Goal: Task Accomplishment & Management: Manage account settings

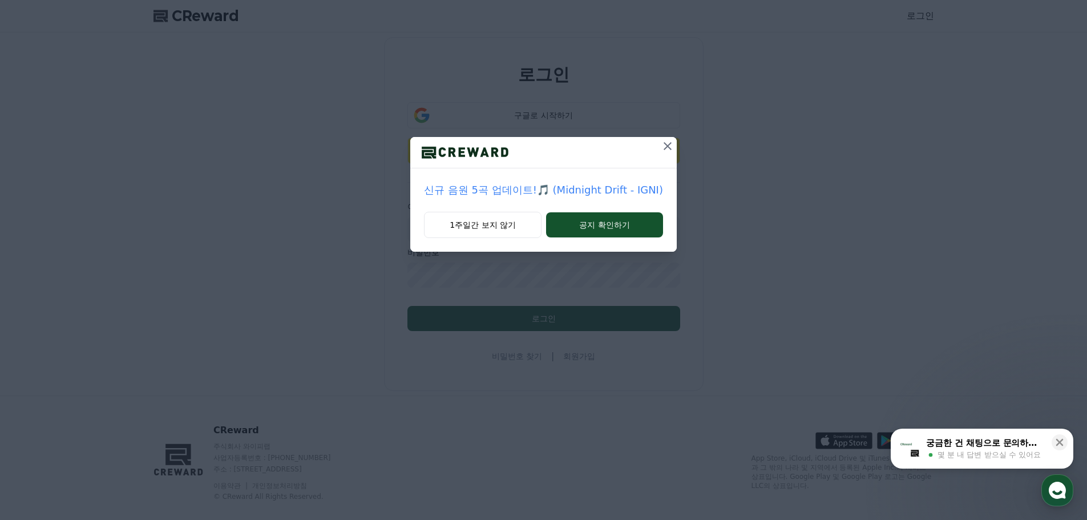
drag, startPoint x: 476, startPoint y: 222, endPoint x: 481, endPoint y: 201, distance: 22.3
click at [476, 222] on button "1주일간 보지 않기" at bounding box center [483, 225] width 118 height 26
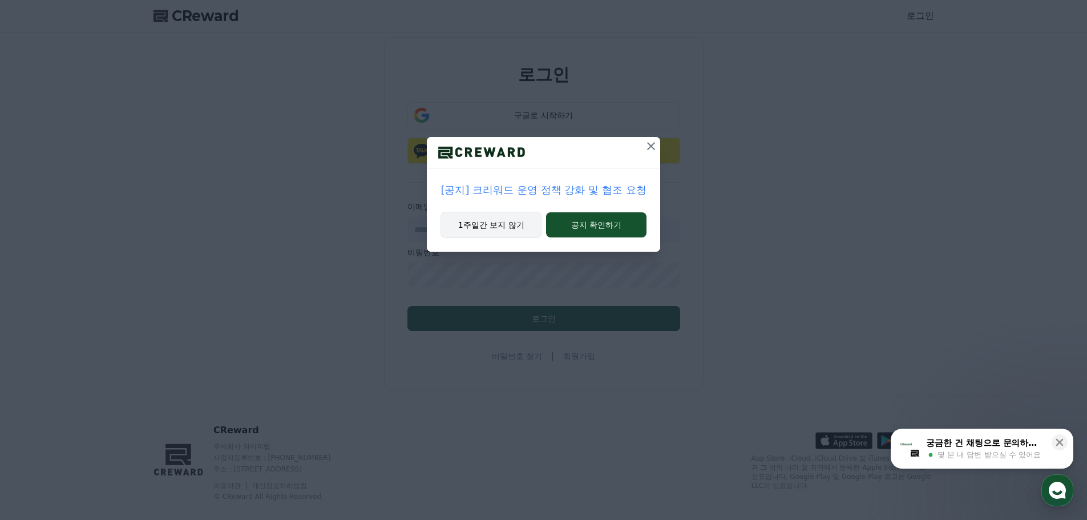
click at [472, 225] on button "1주일간 보지 않기" at bounding box center [490, 225] width 101 height 26
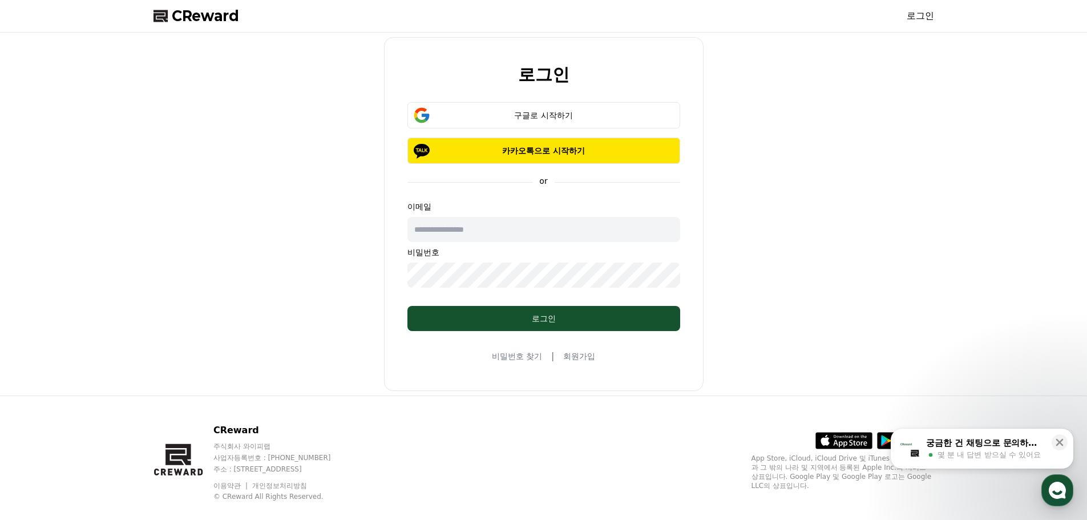
click at [457, 227] on input "text" at bounding box center [543, 229] width 273 height 25
type input "*"
type input "**********"
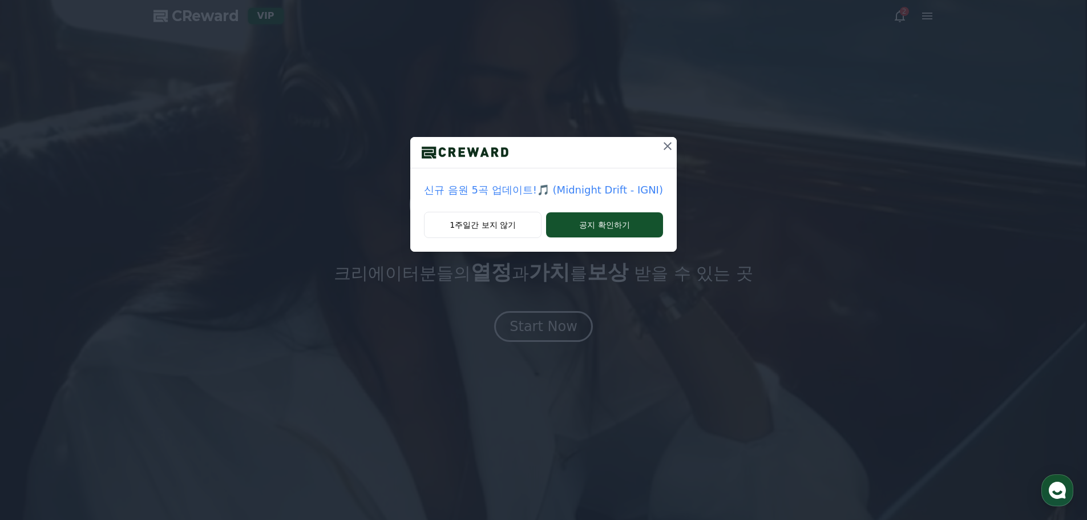
drag, startPoint x: 480, startPoint y: 224, endPoint x: 631, endPoint y: 94, distance: 199.0
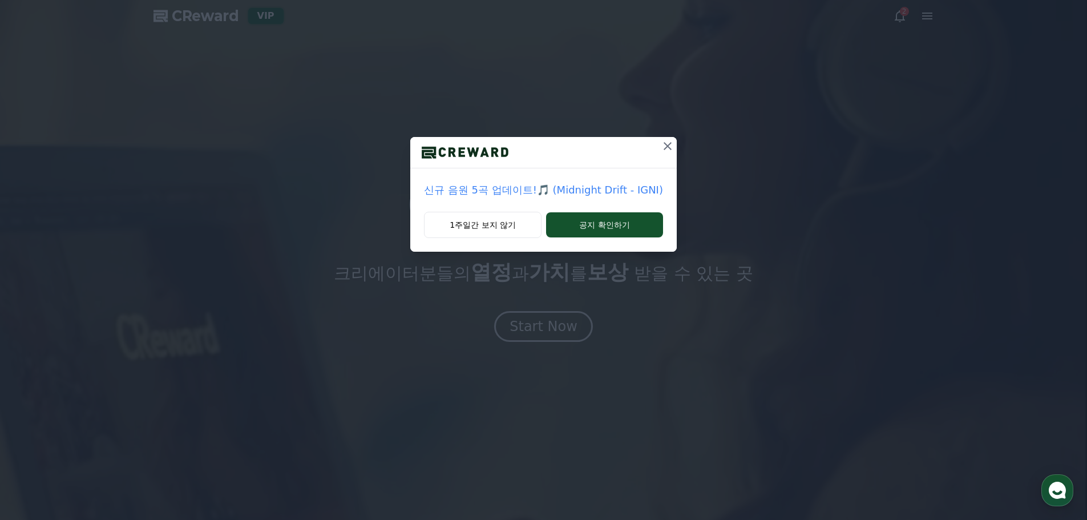
click at [480, 224] on button "1주일간 보지 않기" at bounding box center [483, 225] width 118 height 26
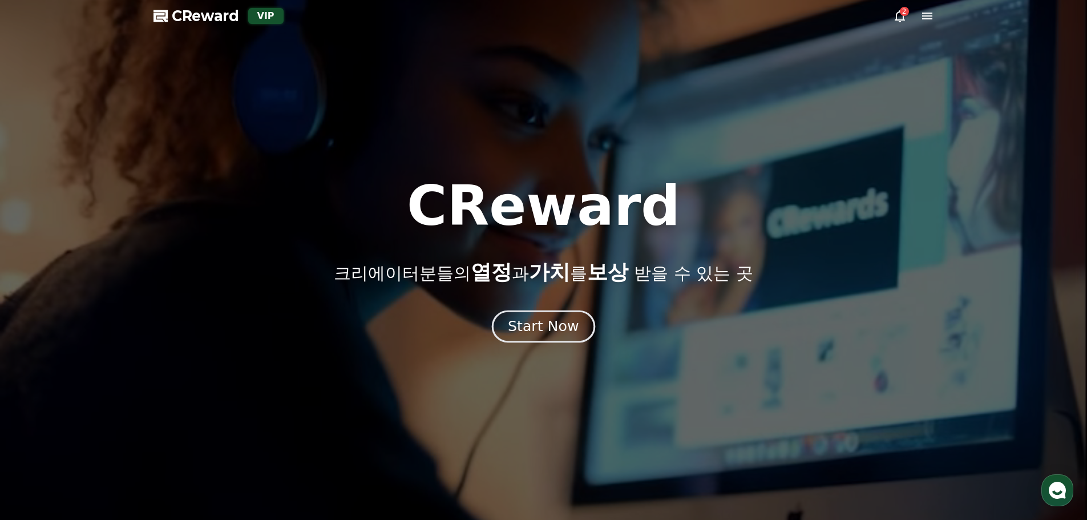
click at [536, 322] on div "Start Now" at bounding box center [543, 326] width 71 height 19
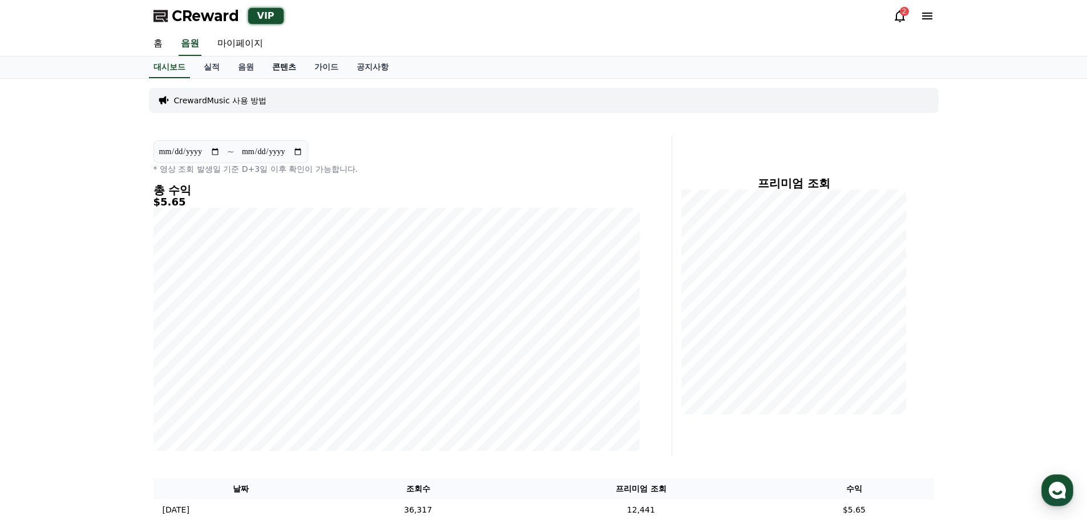
click at [285, 69] on link "콘텐츠" at bounding box center [284, 67] width 42 height 22
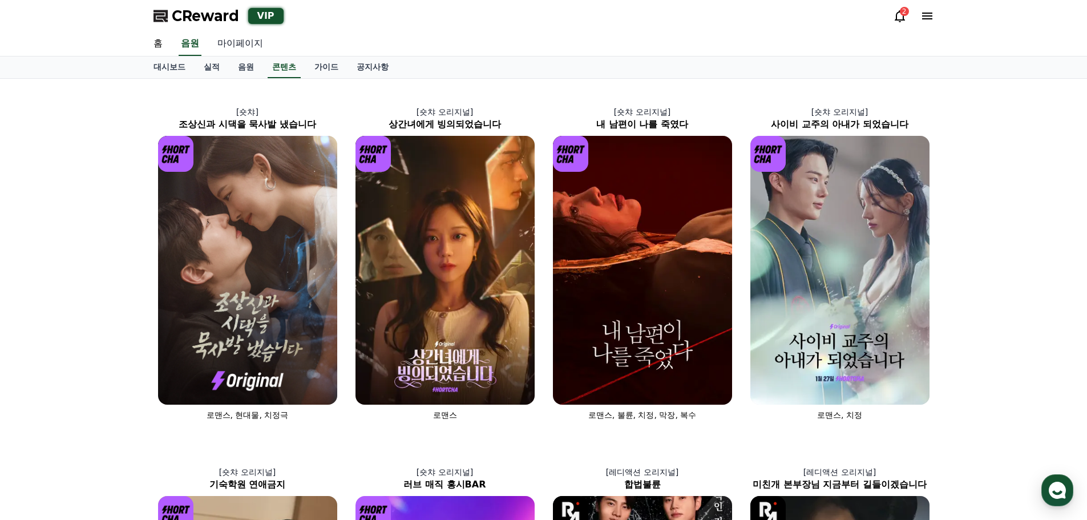
click at [244, 44] on link "마이페이지" at bounding box center [240, 44] width 64 height 24
select select "**********"
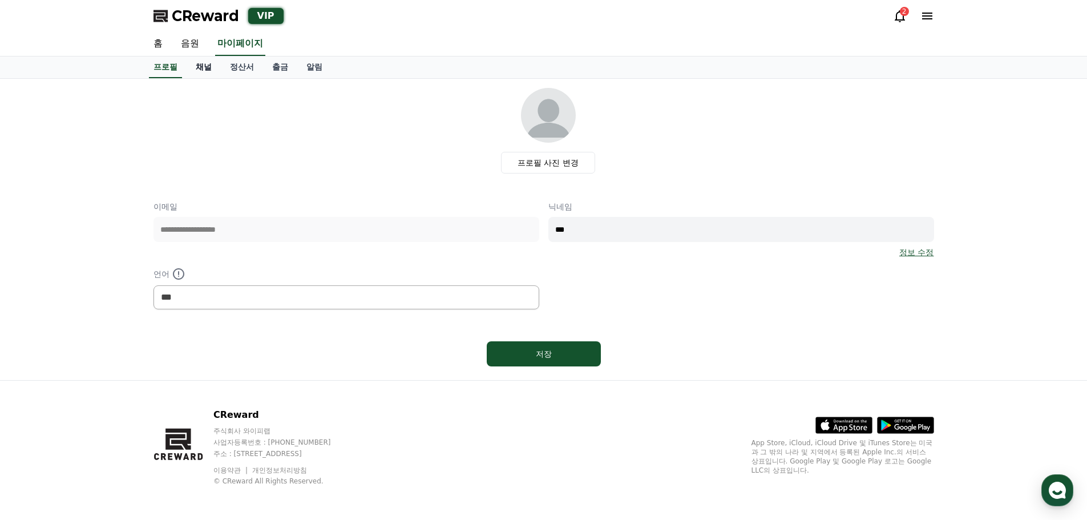
click at [201, 71] on link "채널" at bounding box center [204, 67] width 34 height 22
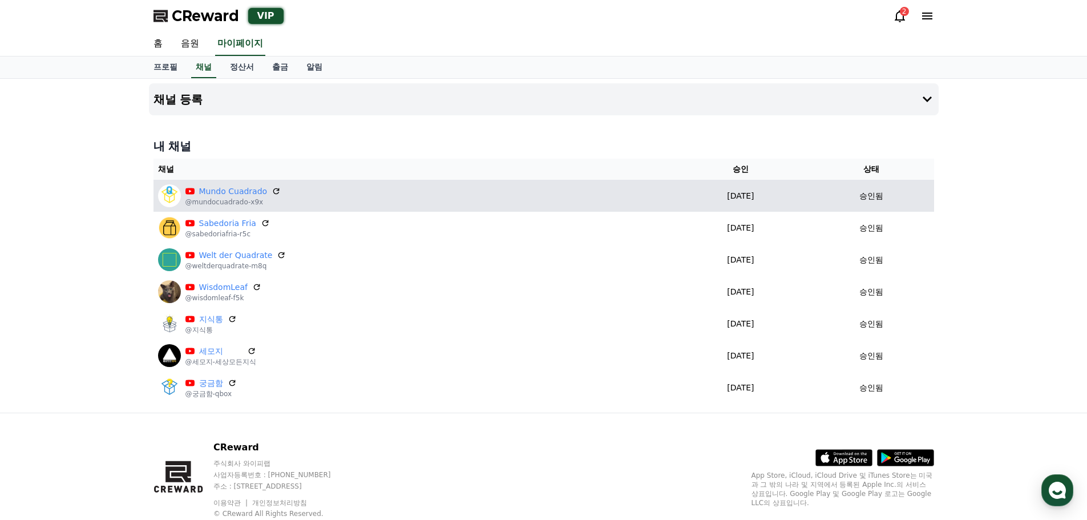
click at [856, 200] on div "승인됨" at bounding box center [871, 196] width 116 height 12
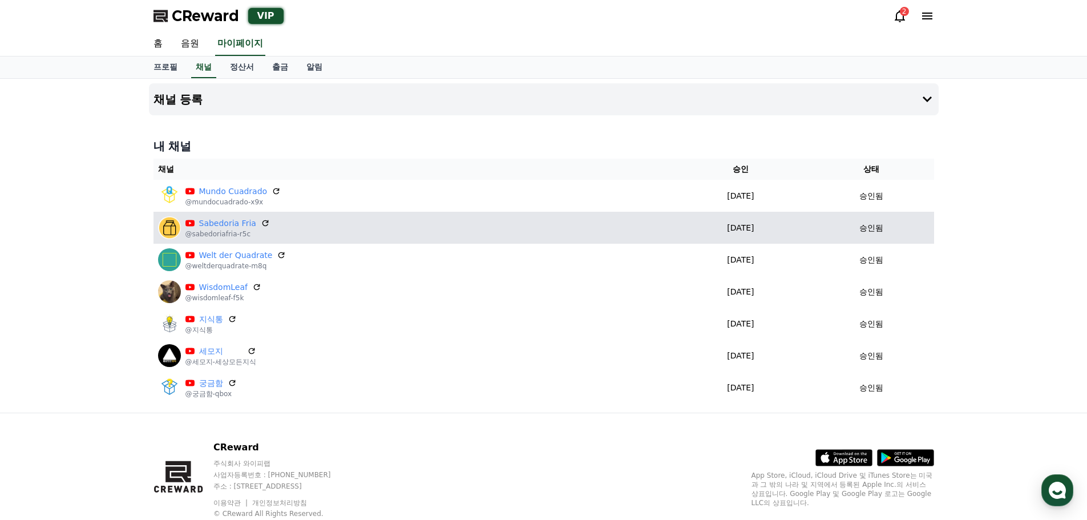
click at [439, 213] on td "Sabedoria Fria @sabedoriafria-r5c" at bounding box center [412, 228] width 519 height 32
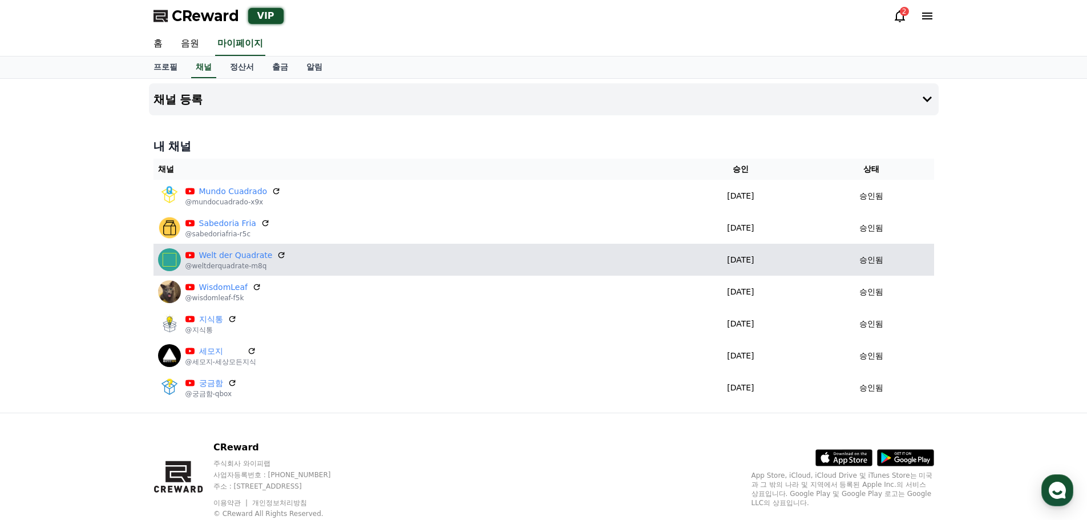
click at [321, 248] on td "Welt der Quadrate @weltderquadrate-m8q" at bounding box center [412, 260] width 519 height 32
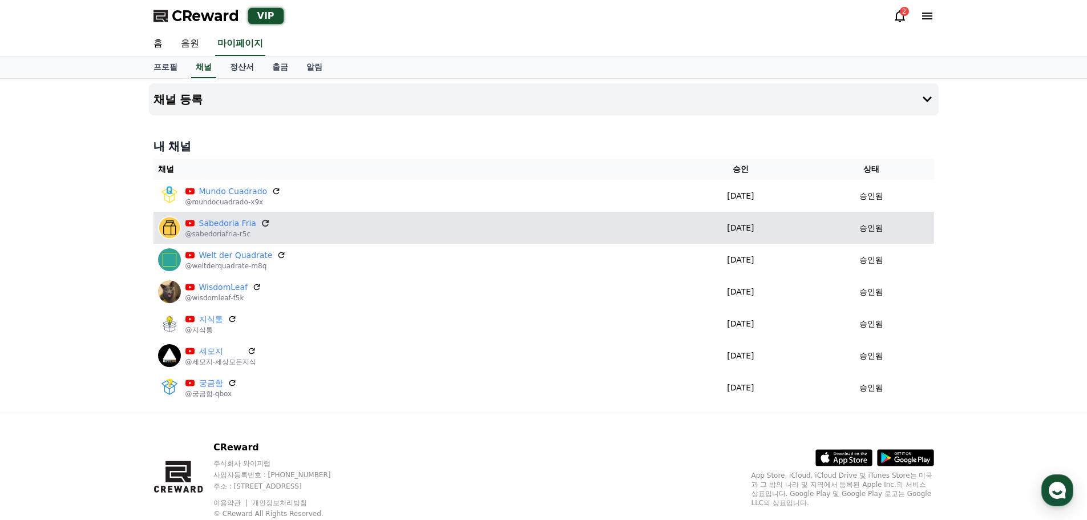
click at [261, 223] on icon at bounding box center [265, 223] width 10 height 10
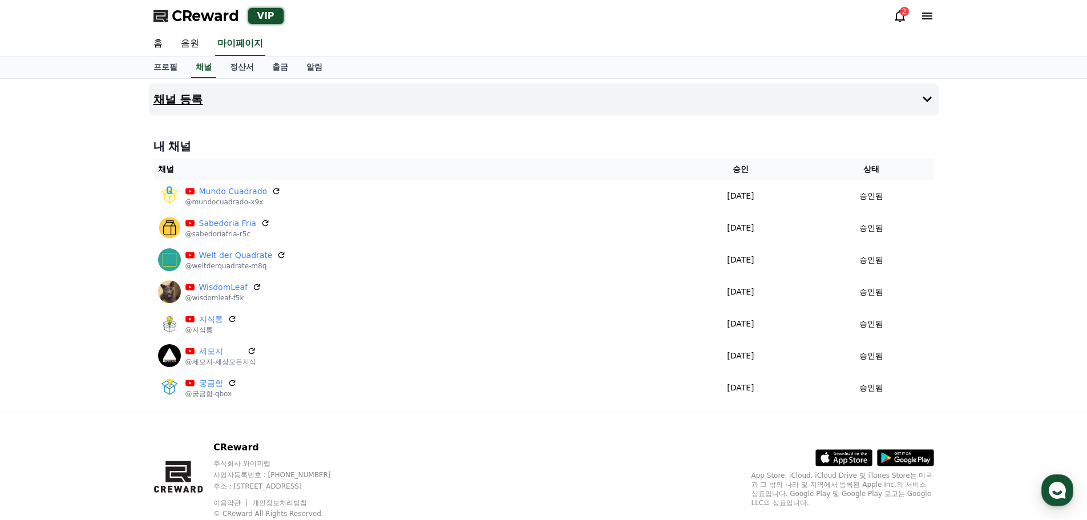
click at [337, 94] on button "채널 등록" at bounding box center [543, 99] width 789 height 32
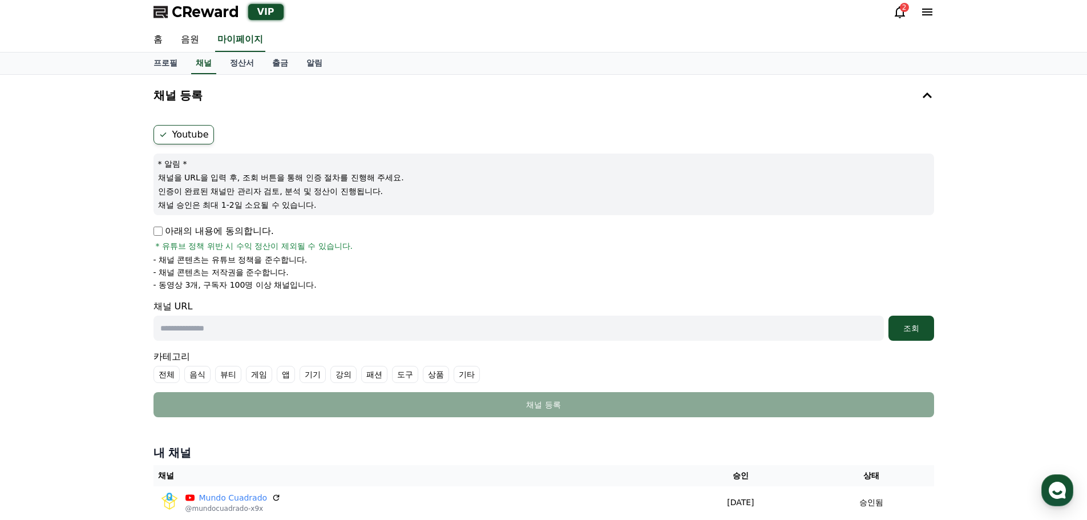
scroll to position [3, 0]
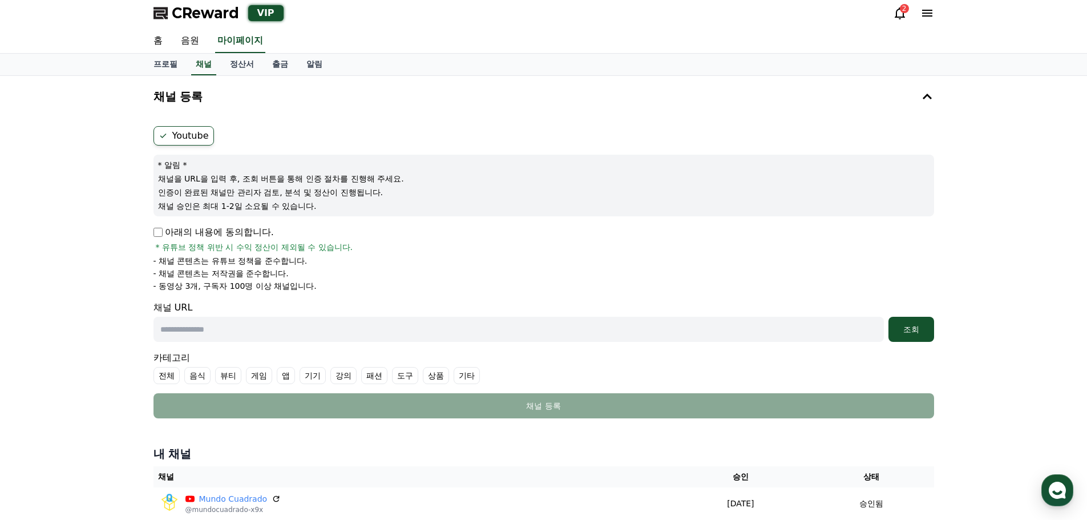
click at [342, 191] on p "인증이 완료된 채널만 관리자 검토, 분석 및 정산이 진행됩니다." at bounding box center [543, 192] width 771 height 11
click at [269, 204] on p "채널 승인은 최대 1-2일 소요될 수 있습니다." at bounding box center [543, 205] width 771 height 11
click at [298, 206] on p "채널 승인은 최대 1-2일 소요될 수 있습니다." at bounding box center [543, 205] width 771 height 11
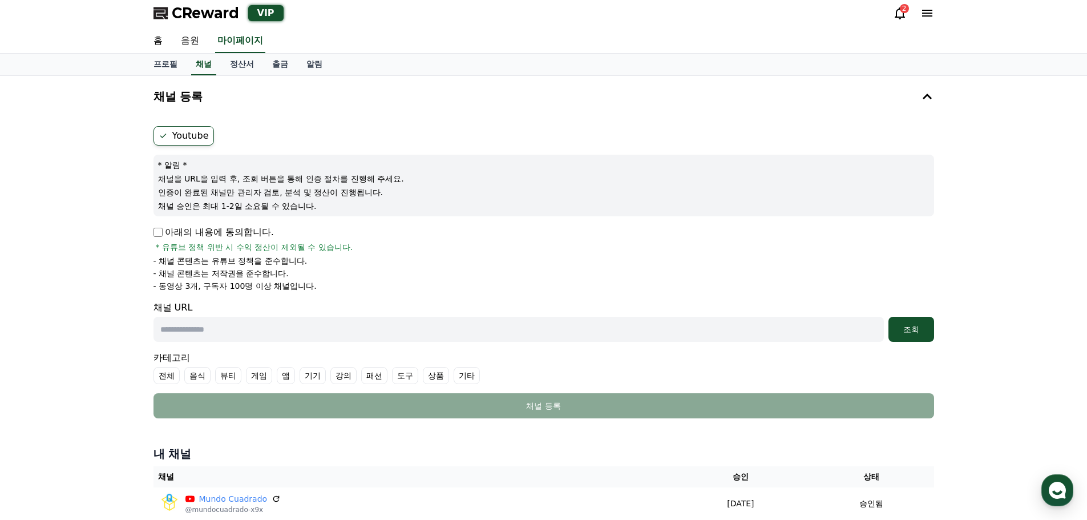
click at [298, 206] on p "채널 승인은 최대 1-2일 소요될 수 있습니다." at bounding box center [543, 205] width 771 height 11
click at [403, 212] on div "* 알림 * 채널을 URL을 입력 후, 조회 버튼을 통해 인증 절차를 진행해 주세요. 인증이 완료된 채널만 관리자 검토, 분석 및 정산이 진행…" at bounding box center [543, 186] width 780 height 62
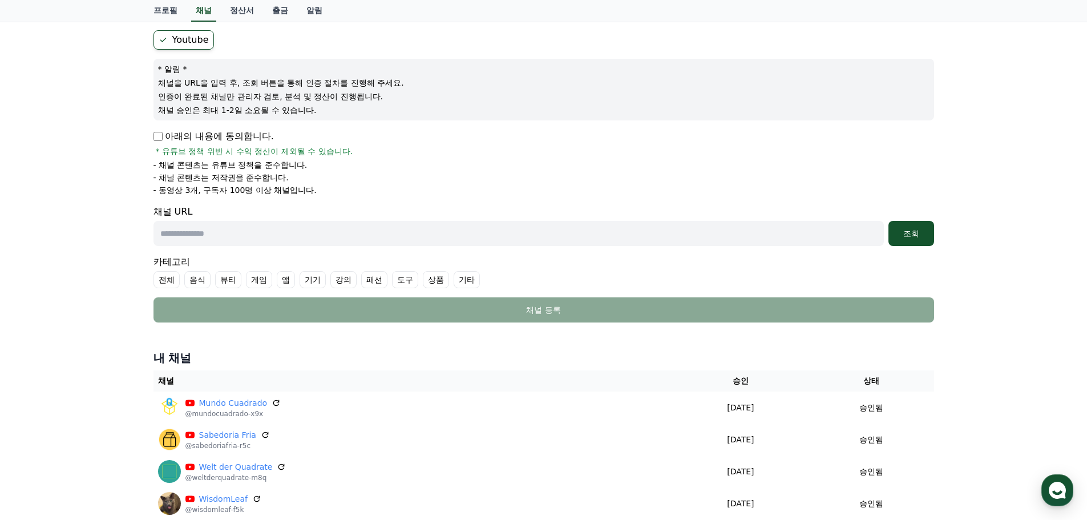
scroll to position [0, 0]
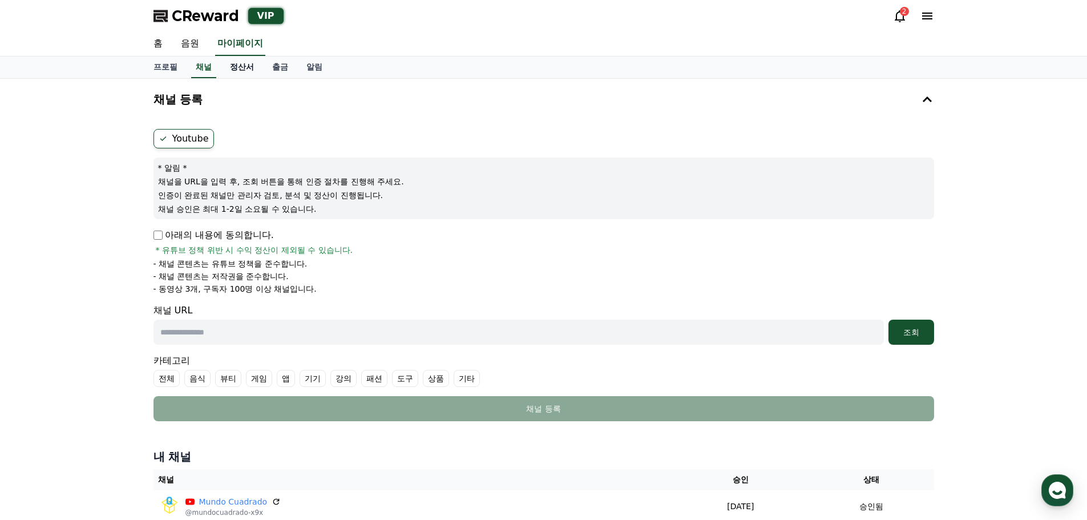
click at [231, 70] on link "정산서" at bounding box center [242, 67] width 42 height 22
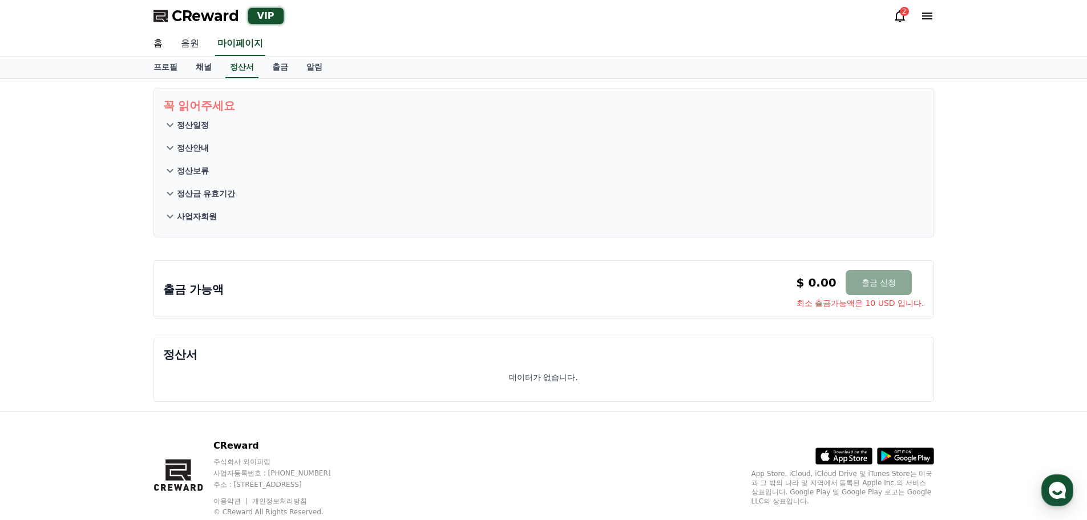
click at [192, 45] on link "음원" at bounding box center [190, 44] width 37 height 24
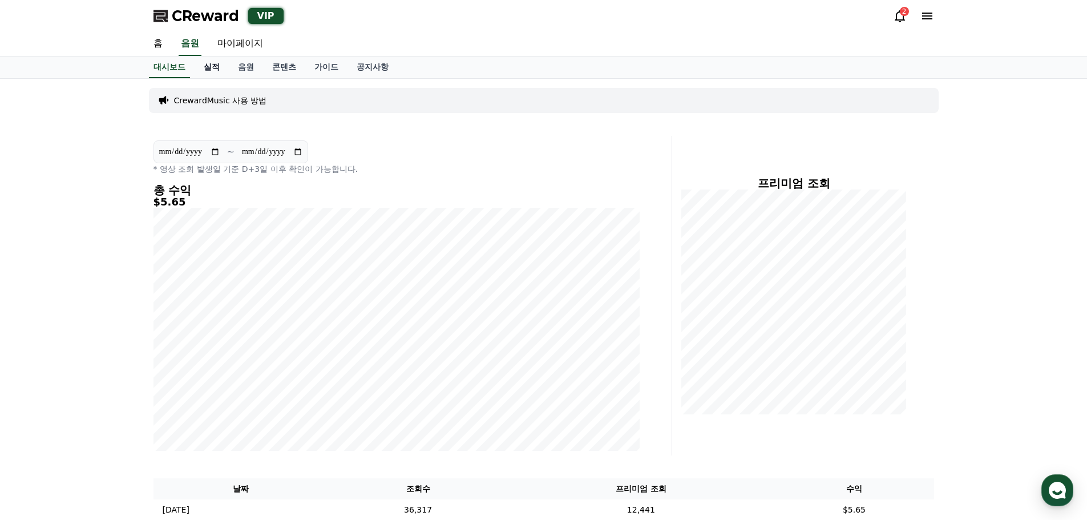
click at [209, 67] on link "실적" at bounding box center [212, 67] width 34 height 22
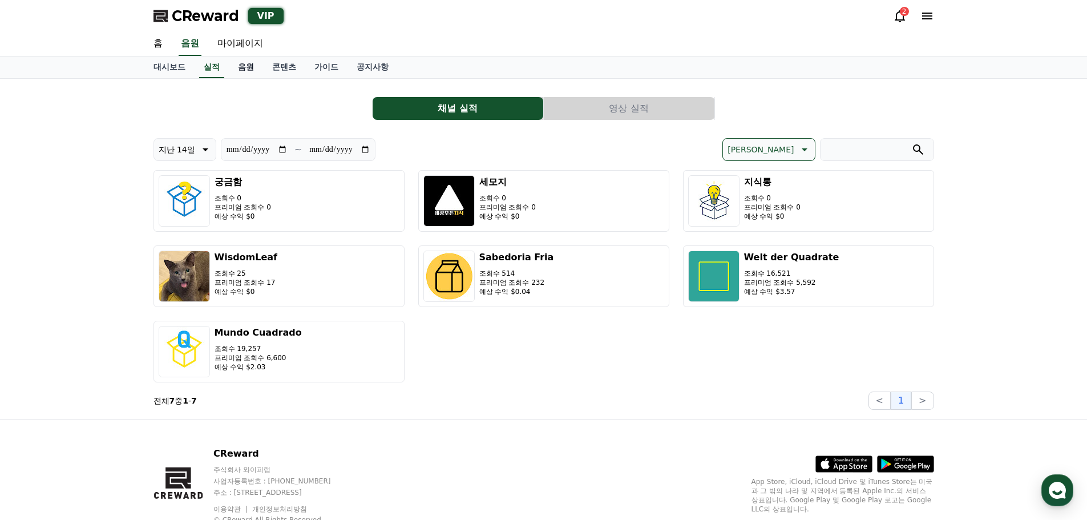
click at [241, 66] on link "음원" at bounding box center [246, 67] width 34 height 22
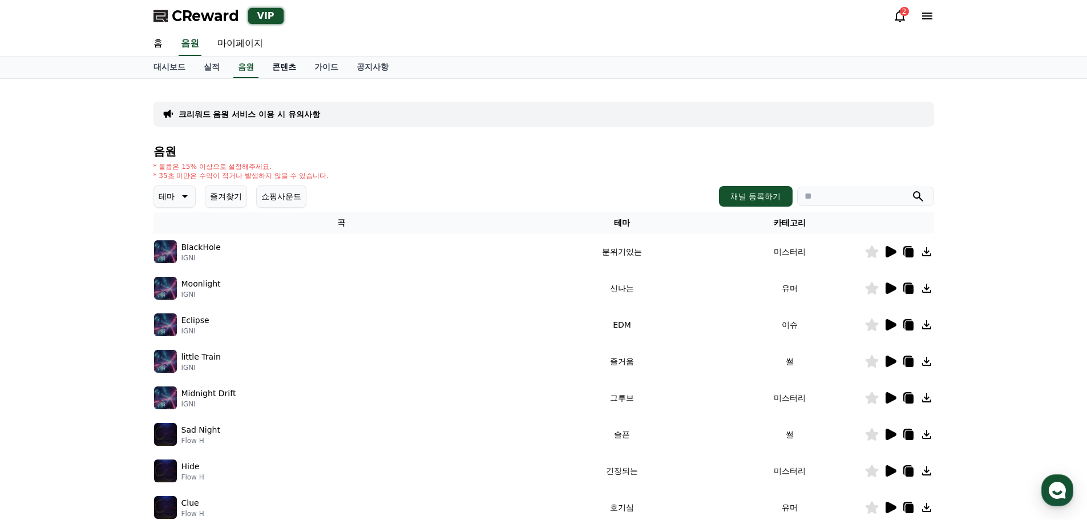
click at [282, 65] on link "콘텐츠" at bounding box center [284, 67] width 42 height 22
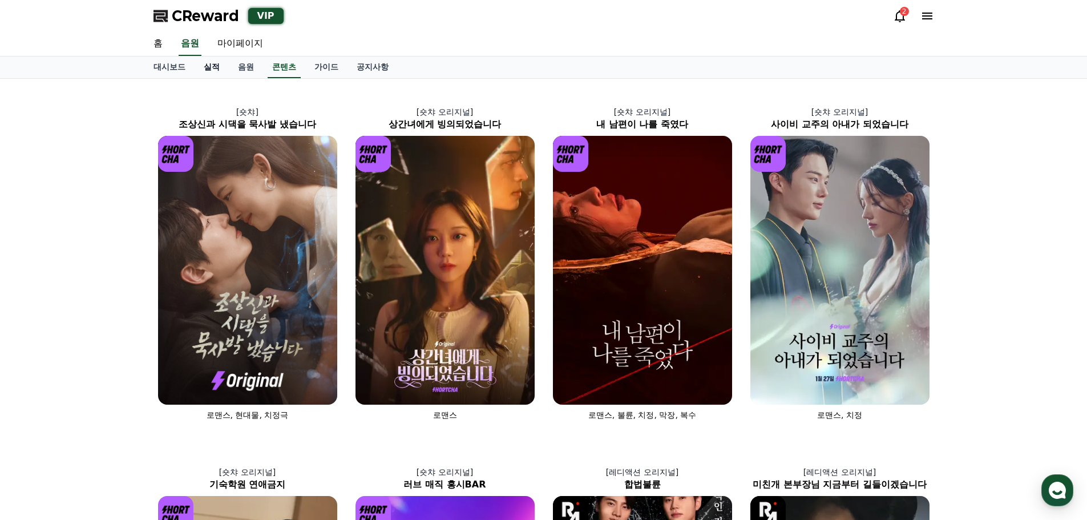
click at [213, 64] on link "실적" at bounding box center [212, 67] width 34 height 22
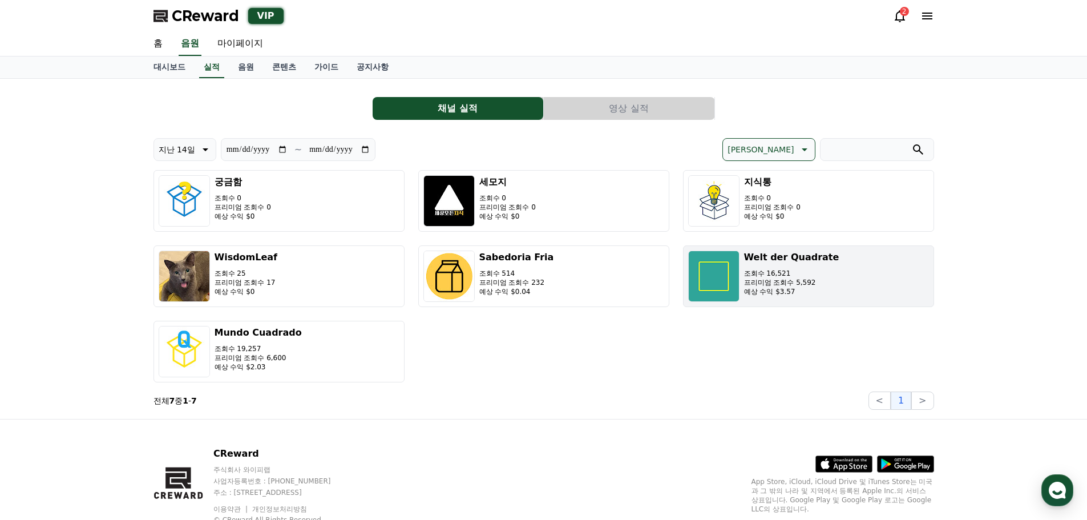
drag, startPoint x: 906, startPoint y: 261, endPoint x: 898, endPoint y: 262, distance: 8.6
click at [898, 262] on button "Welt der Quadrate 조회수 16,521 프리미엄 조회수 5,592 예상 수익 $3.57" at bounding box center [808, 276] width 251 height 62
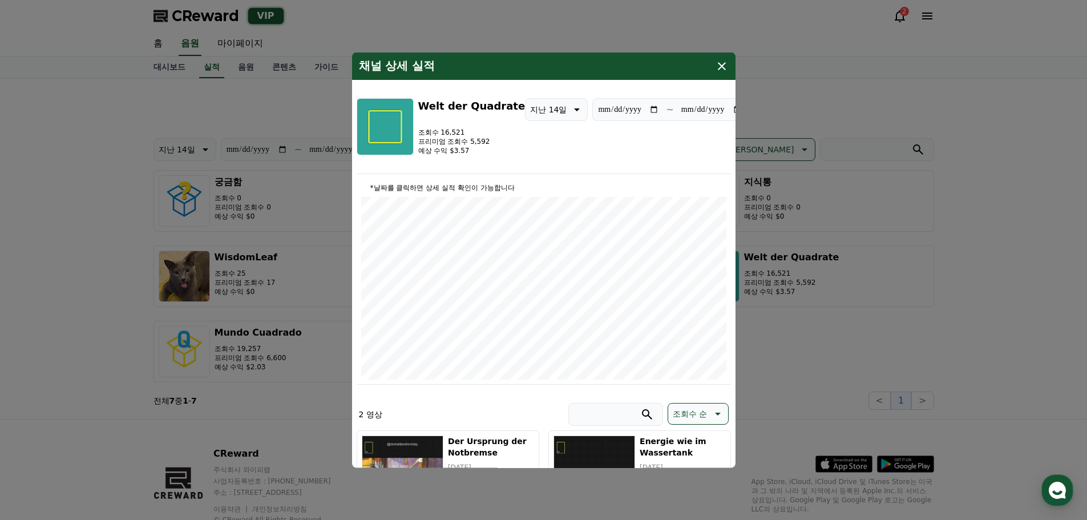
click at [723, 64] on icon "modal" at bounding box center [722, 66] width 8 height 8
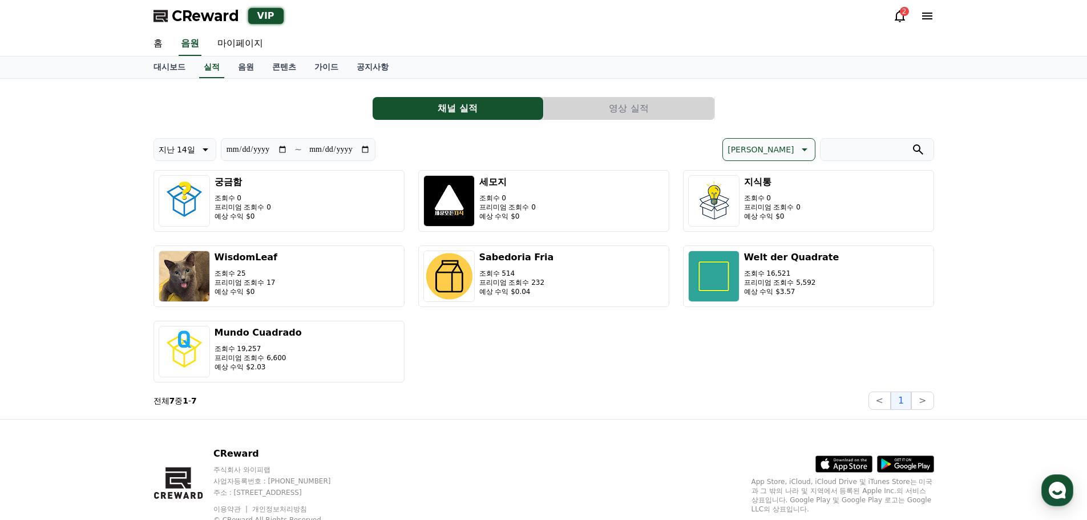
click at [620, 98] on button "영상 실적" at bounding box center [629, 108] width 171 height 23
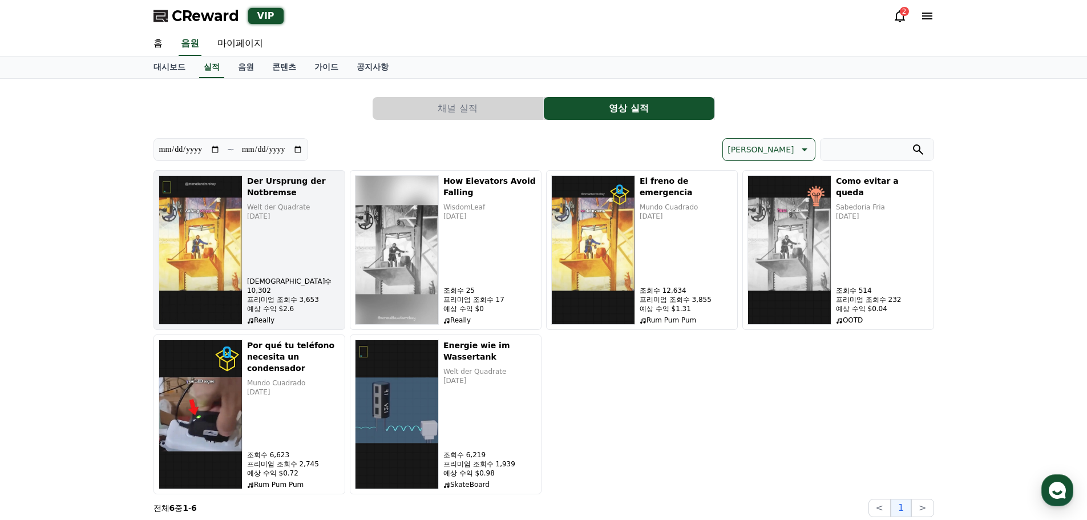
click at [304, 265] on div "Der Ursprung der Notbremse Welt der Quadrate [DATE] 조회수 10,302 프리미엄 조회수 3,653 예…" at bounding box center [293, 249] width 93 height 149
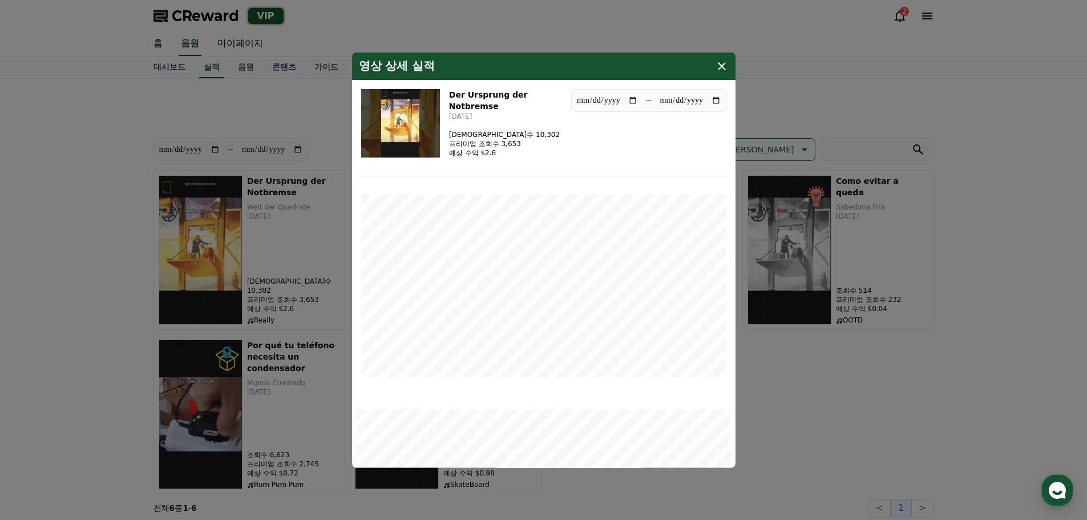
click at [724, 64] on icon "modal" at bounding box center [722, 66] width 8 height 8
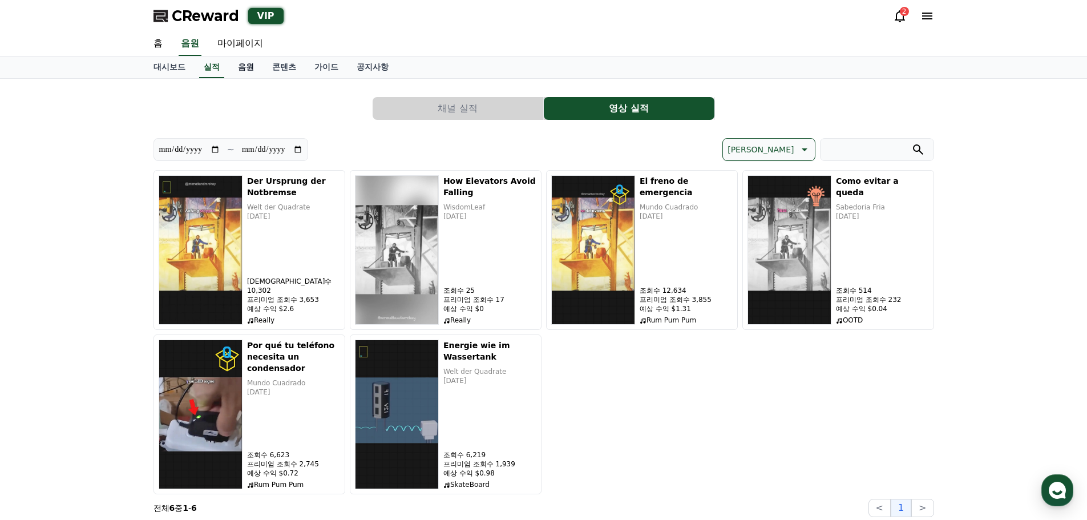
click at [250, 70] on link "음원" at bounding box center [246, 67] width 34 height 22
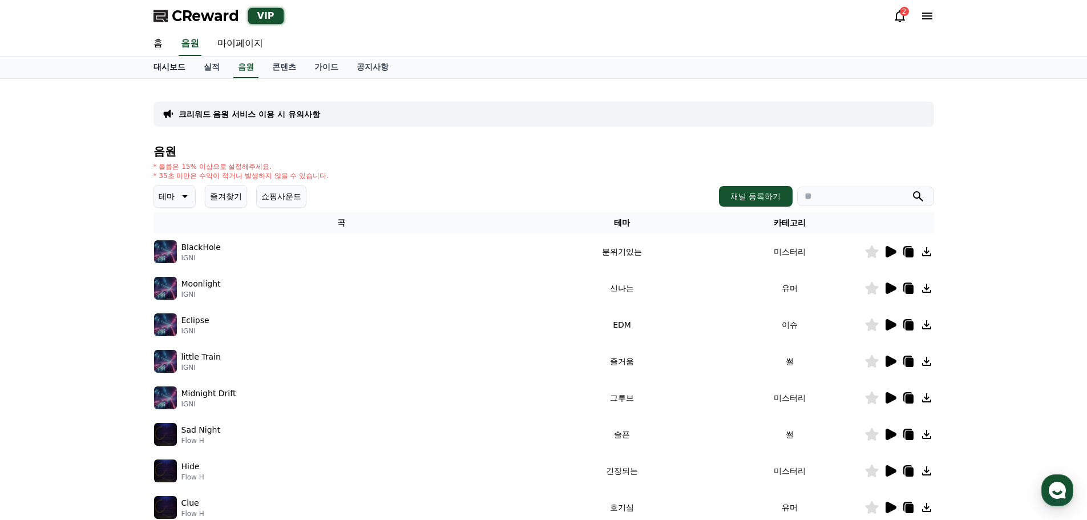
click at [165, 71] on link "대시보드" at bounding box center [169, 67] width 50 height 22
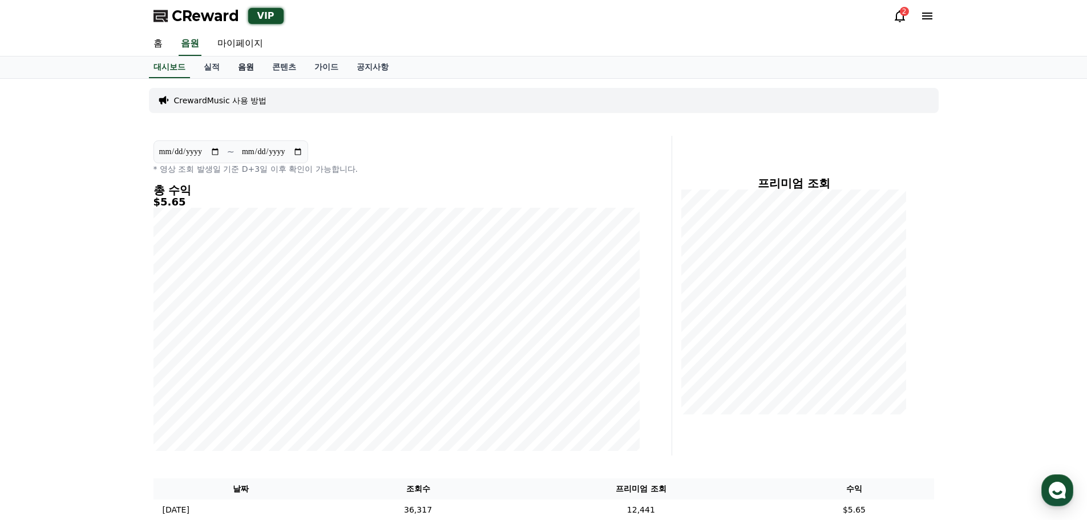
click at [238, 71] on link "음원" at bounding box center [246, 67] width 34 height 22
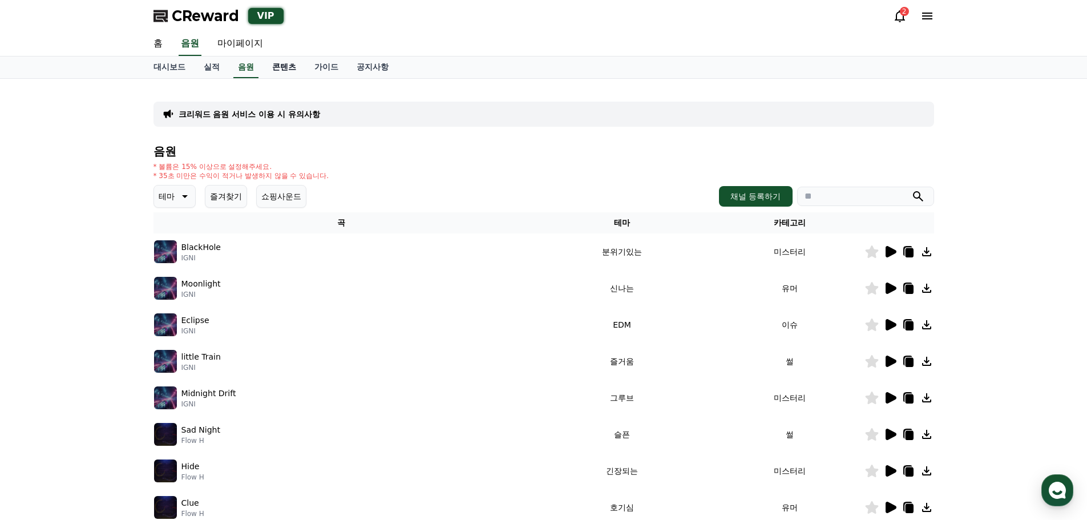
click at [290, 72] on link "콘텐츠" at bounding box center [284, 67] width 42 height 22
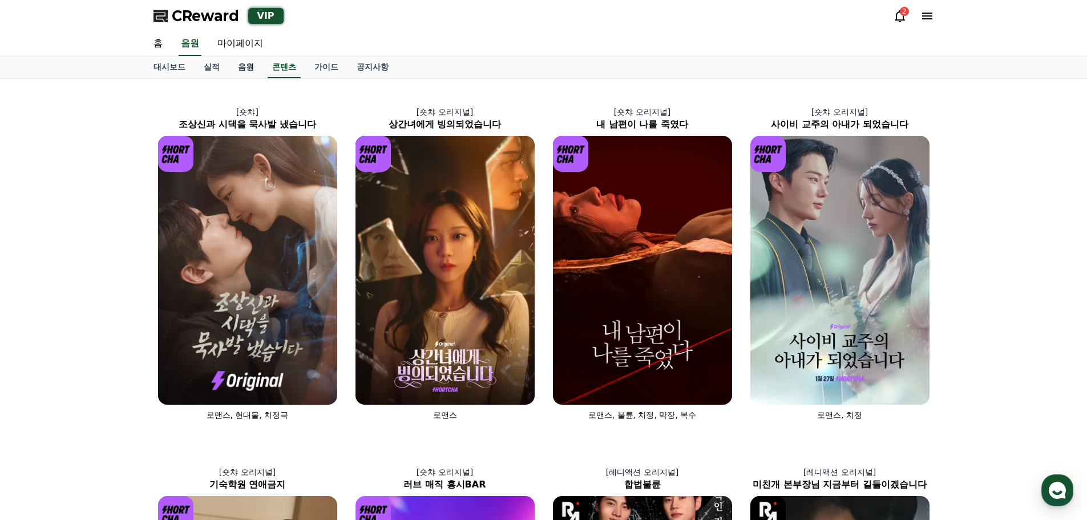
click at [243, 67] on link "음원" at bounding box center [246, 67] width 34 height 22
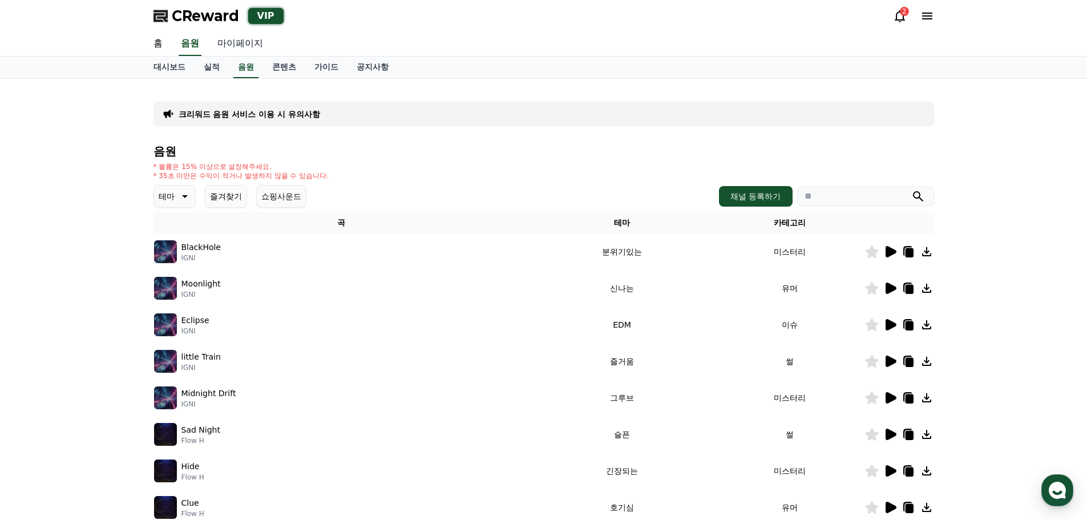
click at [246, 46] on link "마이페이지" at bounding box center [240, 44] width 64 height 24
select select "**********"
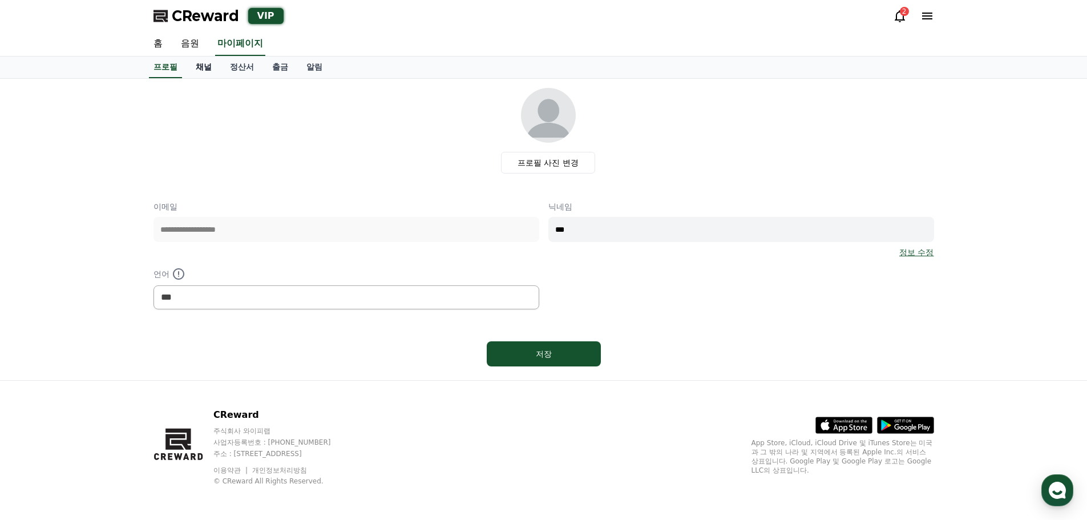
click at [196, 70] on link "채널" at bounding box center [204, 67] width 34 height 22
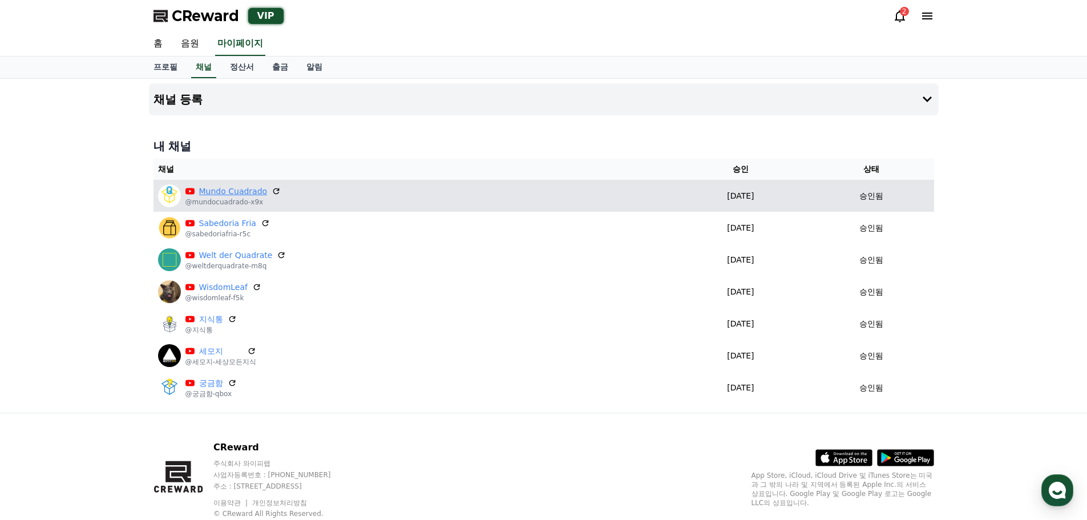
click at [206, 193] on link "Mundo Cuadrado" at bounding box center [233, 191] width 68 height 12
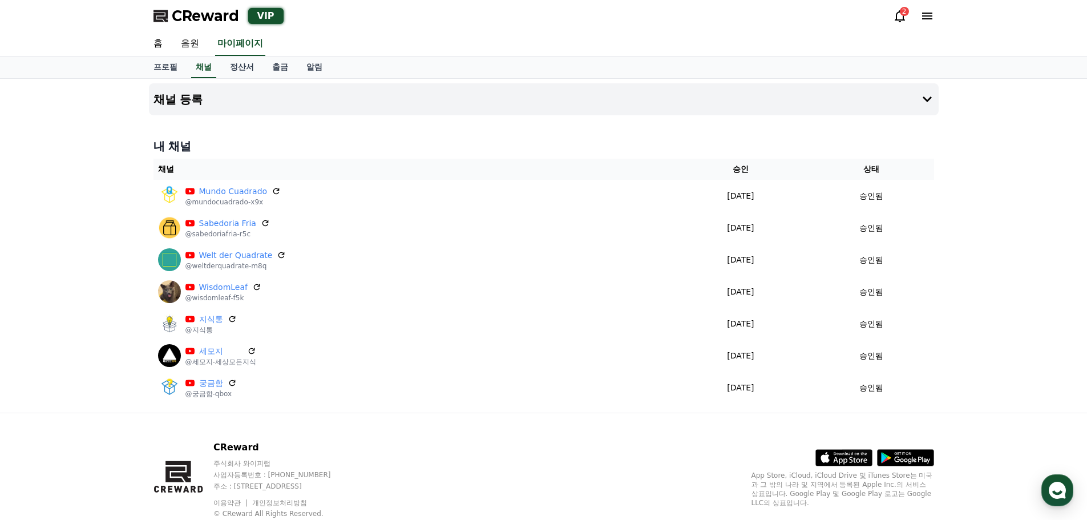
click at [922, 12] on icon at bounding box center [927, 16] width 14 height 14
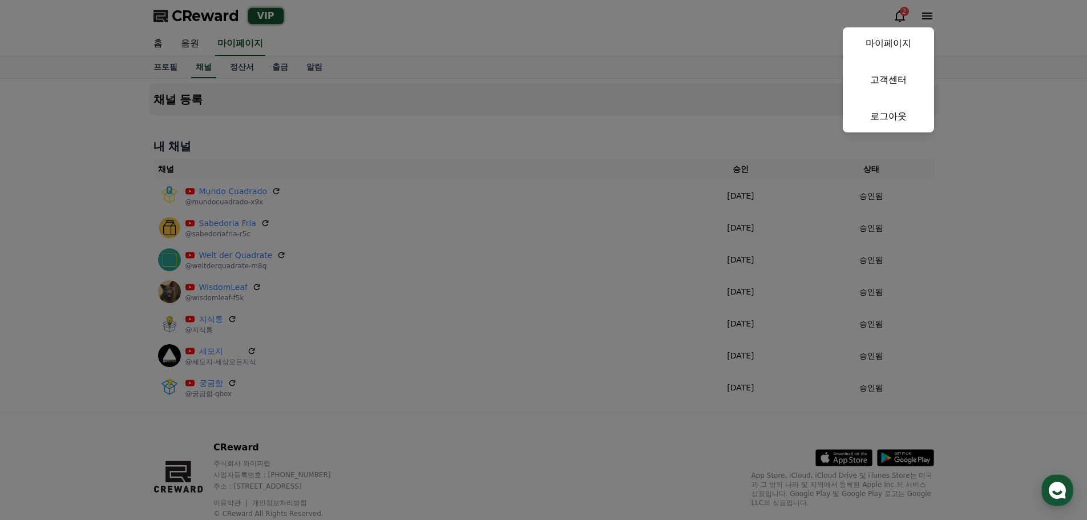
click at [905, 41] on link "마이페이지" at bounding box center [887, 43] width 91 height 32
select select "**********"
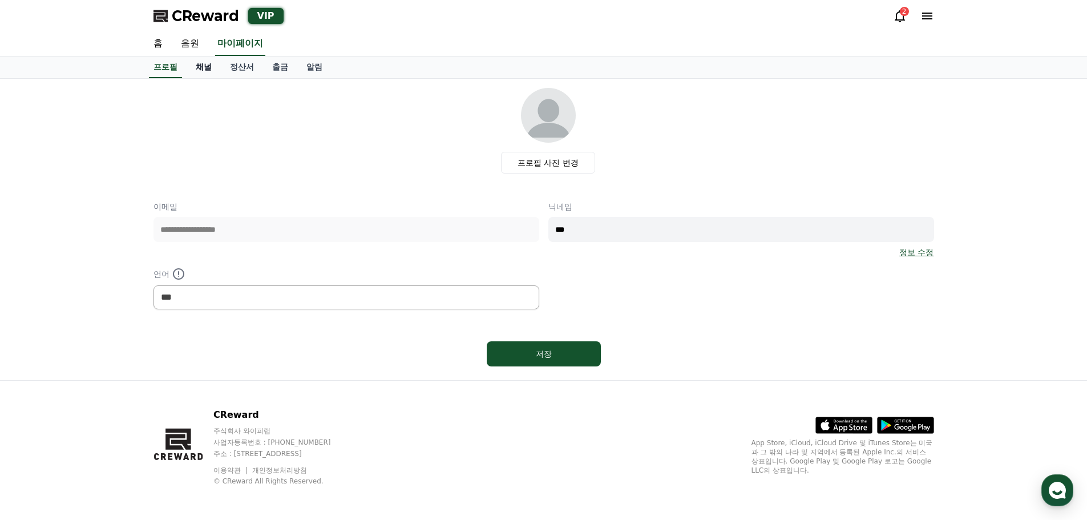
click at [192, 67] on link "채널" at bounding box center [204, 67] width 34 height 22
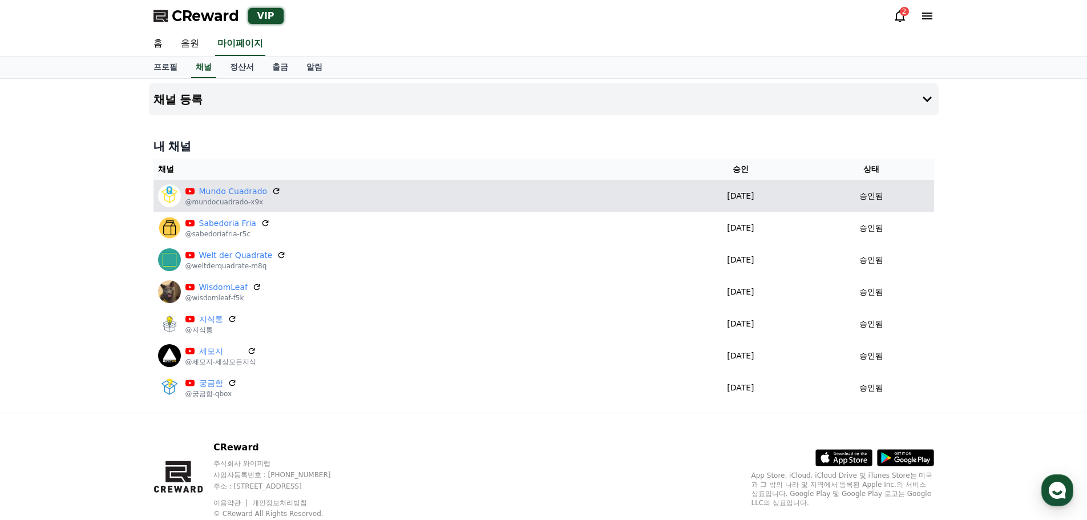
click at [876, 198] on p "승인됨" at bounding box center [871, 196] width 24 height 12
click at [732, 200] on p "[DATE]" at bounding box center [739, 196] width 127 height 12
click at [612, 200] on div "Mundo Cuadrado @mundocuadrado-x9x" at bounding box center [413, 195] width 510 height 23
click at [410, 198] on div "Mundo Cuadrado @mundocuadrado-x9x" at bounding box center [413, 195] width 510 height 23
click at [287, 195] on div "Mundo Cuadrado @mundocuadrado-x9x" at bounding box center [413, 195] width 510 height 23
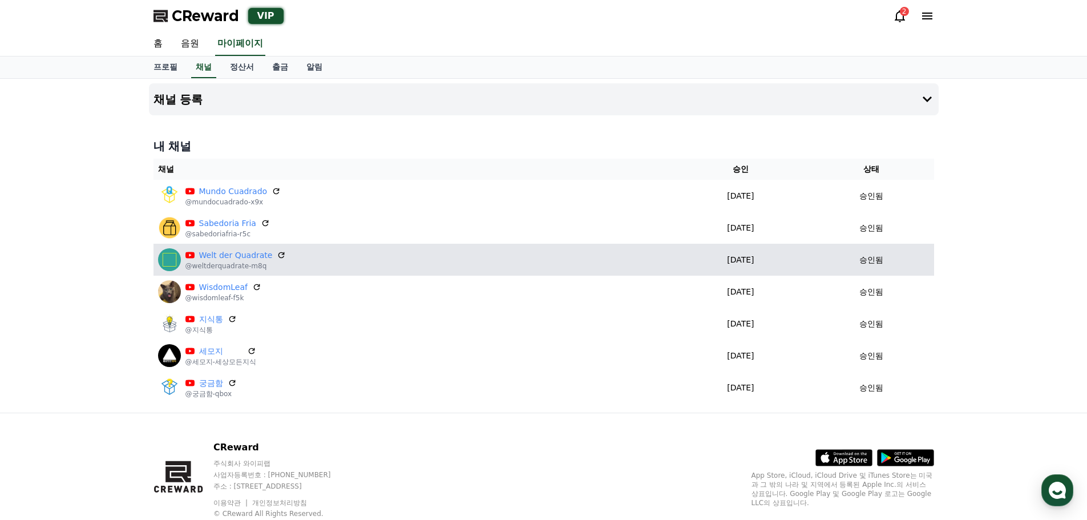
click at [294, 258] on div "Welt der Quadrate @weltderquadrate-m8q" at bounding box center [413, 259] width 510 height 23
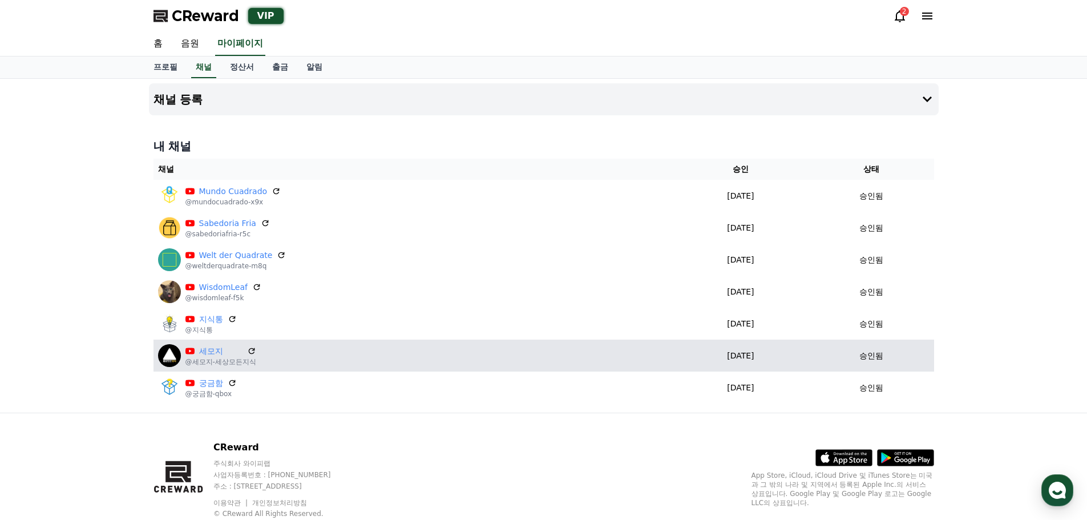
click at [329, 340] on td "세모지 @세모지-세상모든지식" at bounding box center [412, 355] width 519 height 32
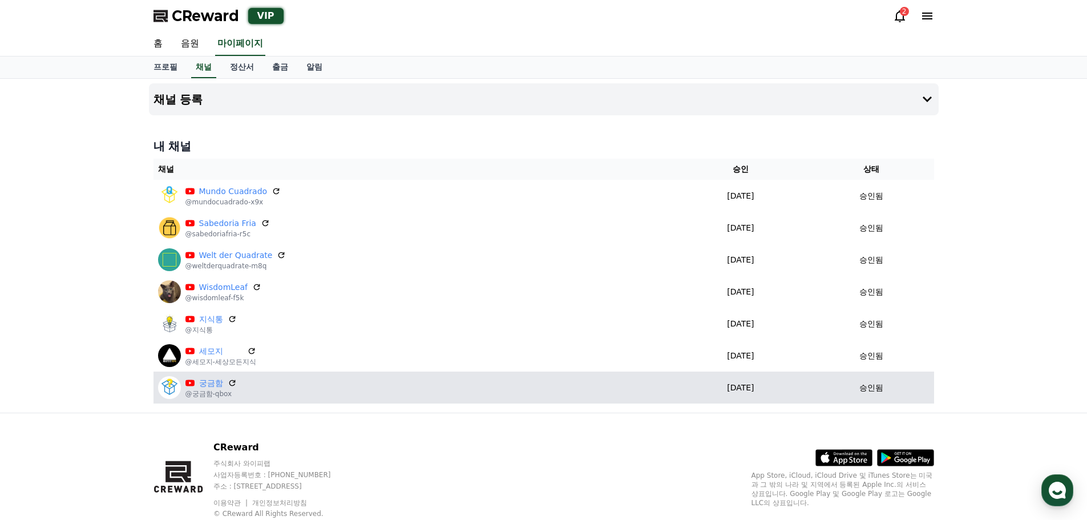
click at [451, 376] on div "궁금함 @궁금함-qbox" at bounding box center [413, 387] width 510 height 23
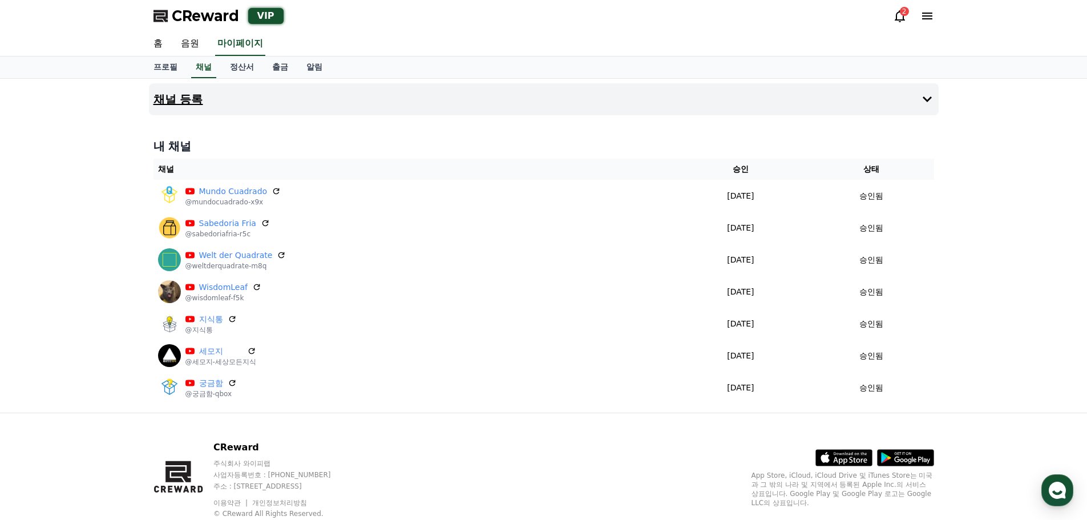
click at [920, 92] on icon at bounding box center [927, 99] width 14 height 14
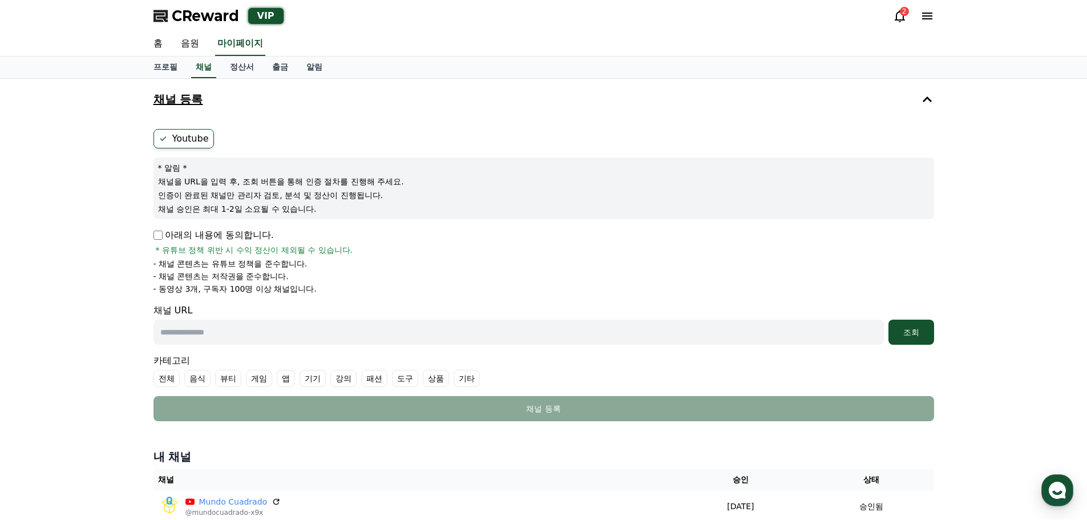
click at [920, 92] on icon at bounding box center [927, 99] width 14 height 14
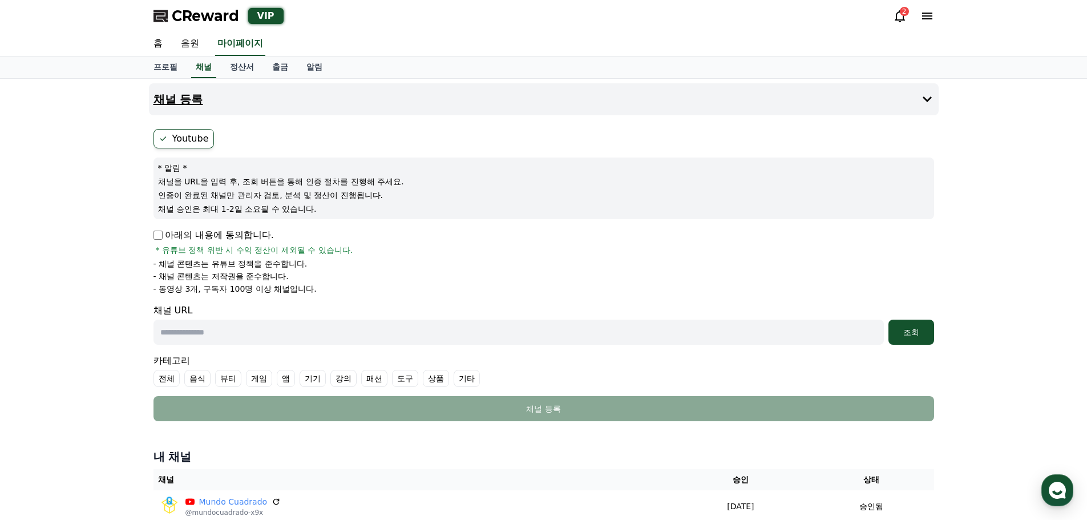
click at [920, 92] on icon at bounding box center [927, 99] width 14 height 14
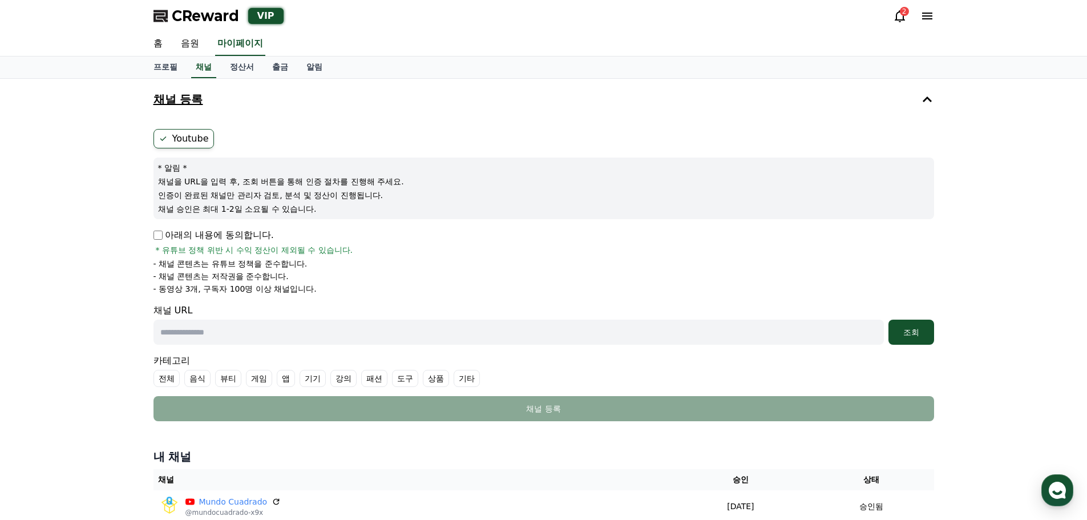
click at [920, 92] on icon at bounding box center [927, 99] width 14 height 14
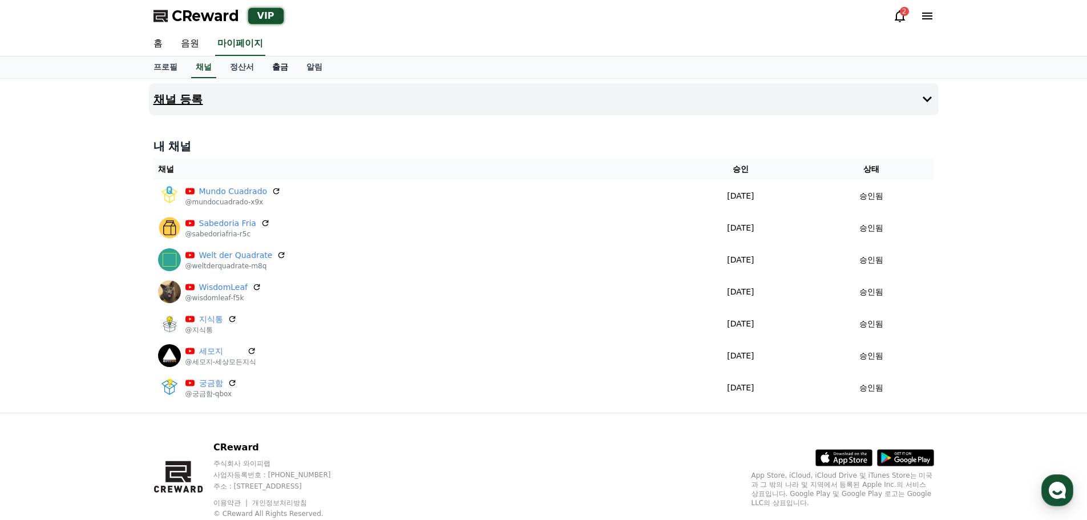
click at [283, 68] on link "출금" at bounding box center [280, 67] width 34 height 22
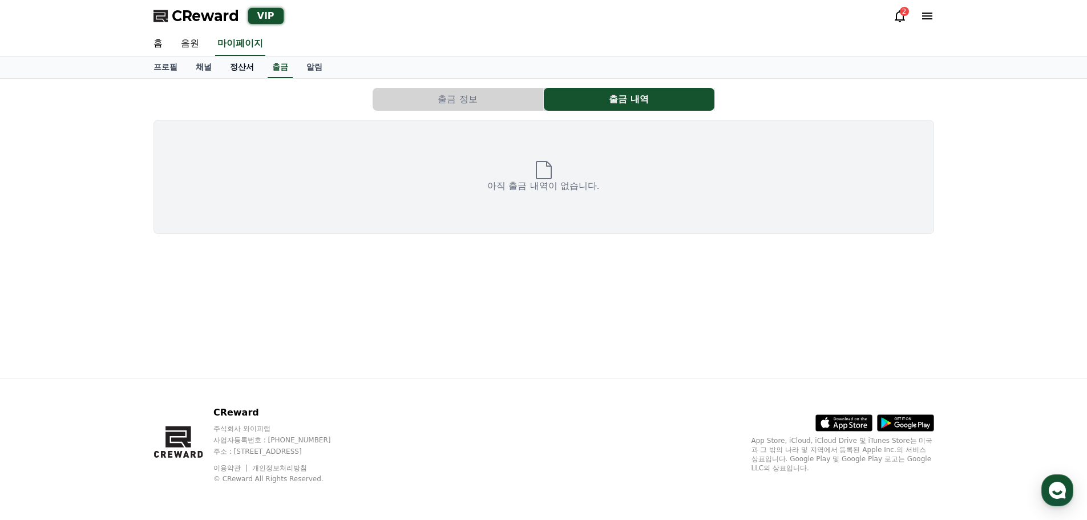
click at [228, 65] on link "정산서" at bounding box center [242, 67] width 42 height 22
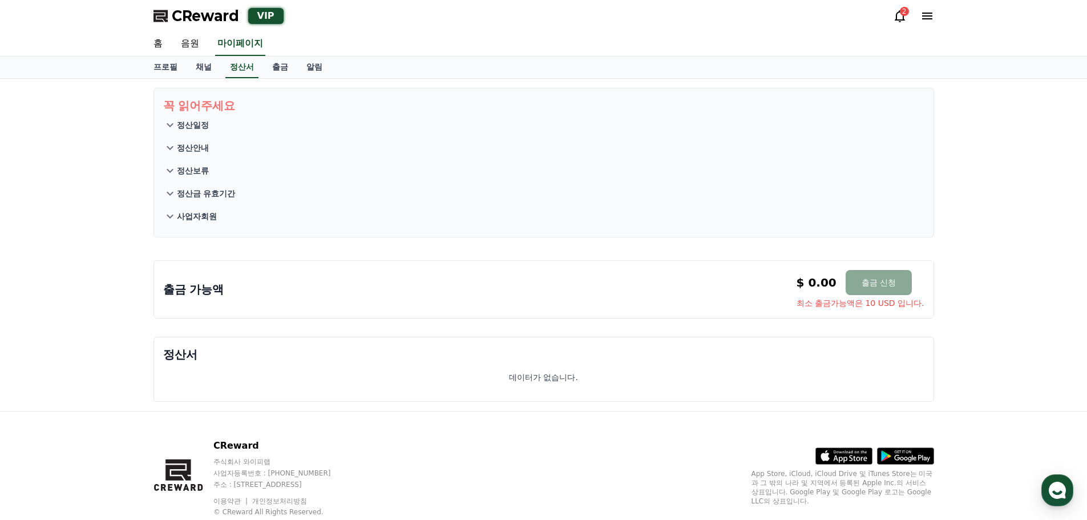
click at [192, 128] on p "정산일정" at bounding box center [193, 124] width 32 height 11
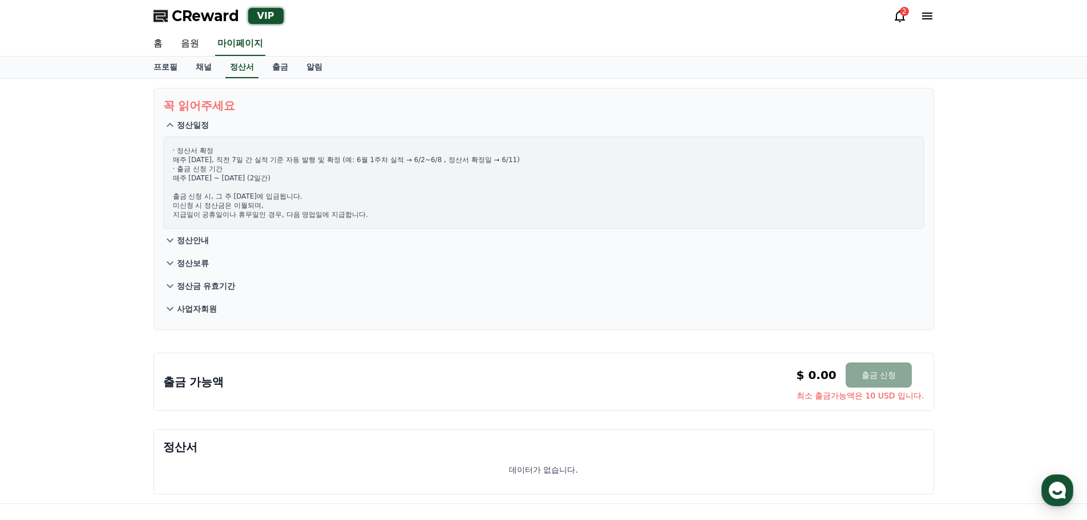
click at [196, 234] on button "정산안내" at bounding box center [543, 240] width 761 height 23
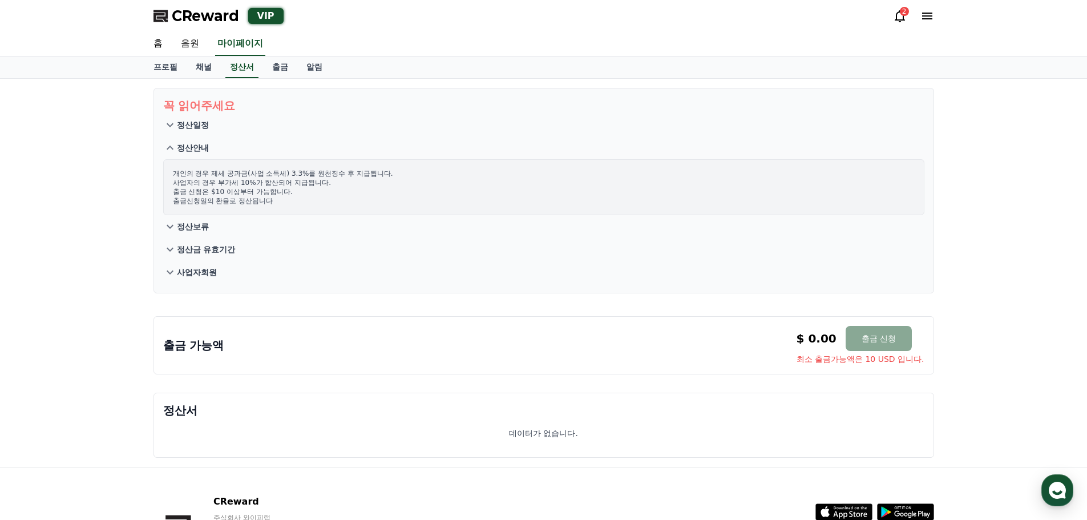
click at [199, 231] on p "정산보류" at bounding box center [193, 226] width 32 height 11
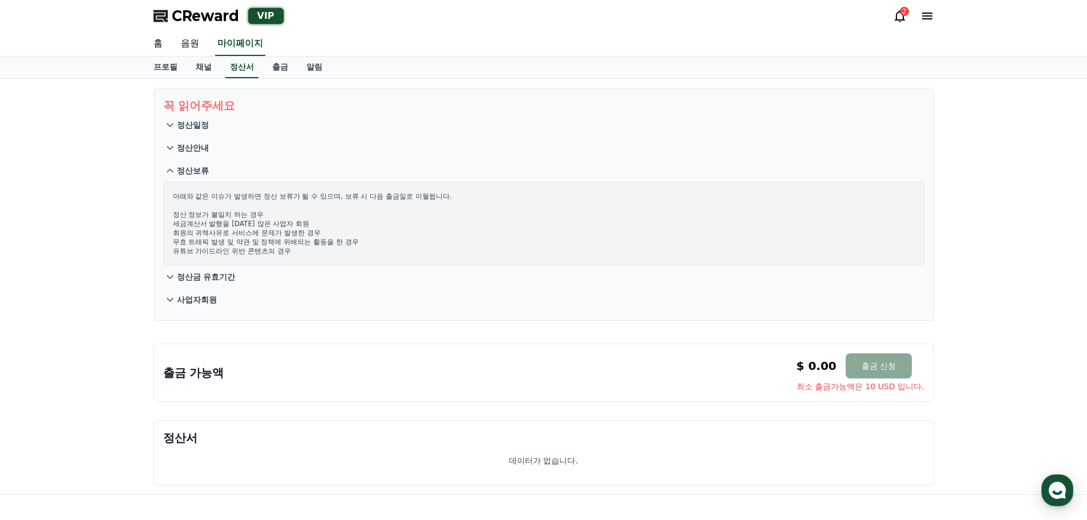
click at [184, 285] on button "정산금 유효기간" at bounding box center [543, 276] width 761 height 23
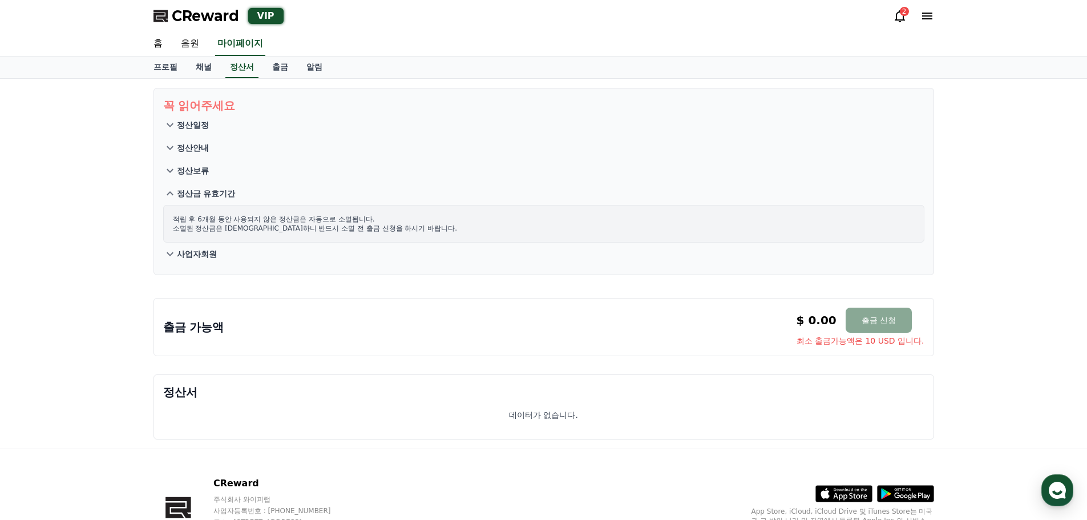
click at [197, 254] on p "사업자회원" at bounding box center [197, 253] width 40 height 11
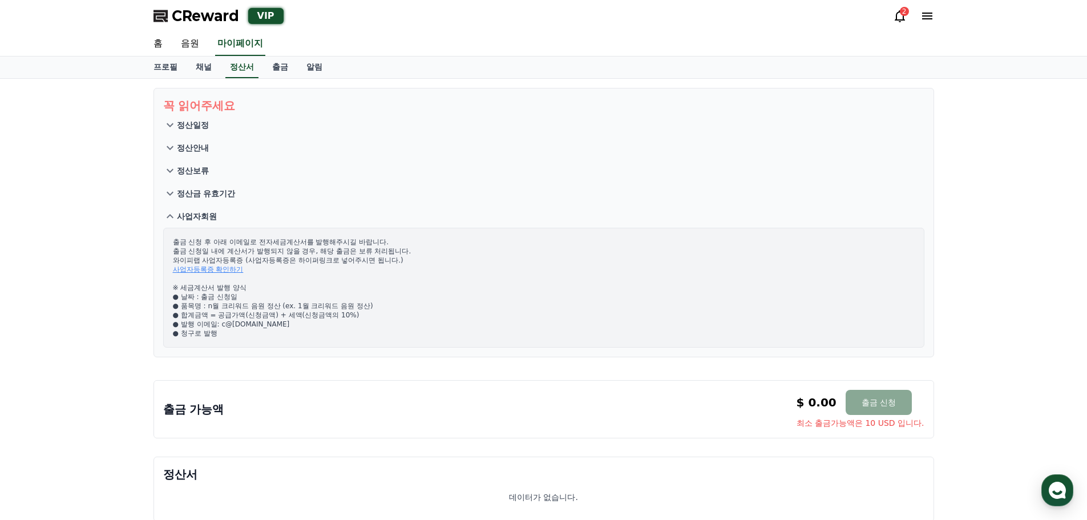
click at [193, 128] on p "정산일정" at bounding box center [193, 124] width 32 height 11
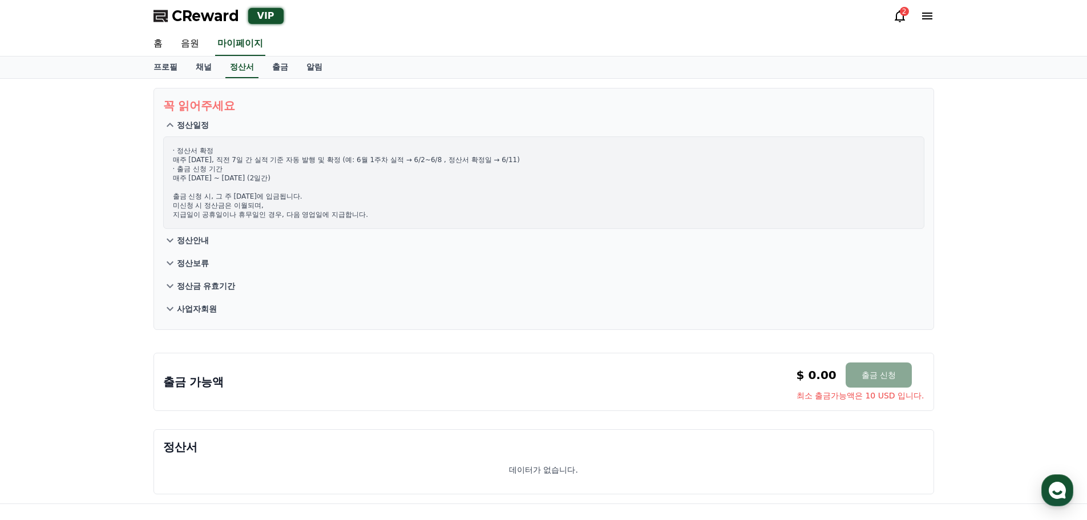
click at [189, 240] on p "정산안내" at bounding box center [193, 239] width 32 height 11
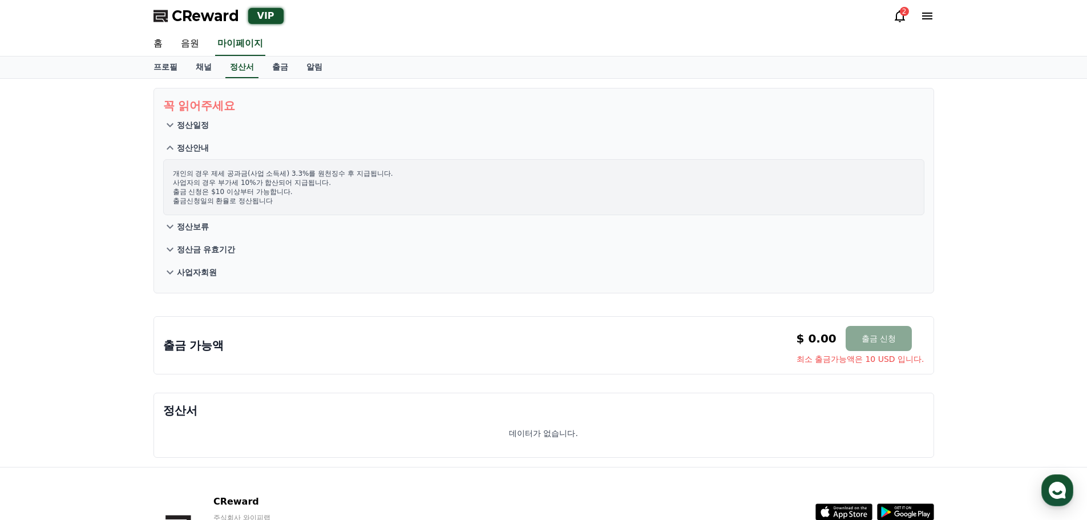
click at [187, 254] on p "정산금 유효기간" at bounding box center [206, 249] width 59 height 11
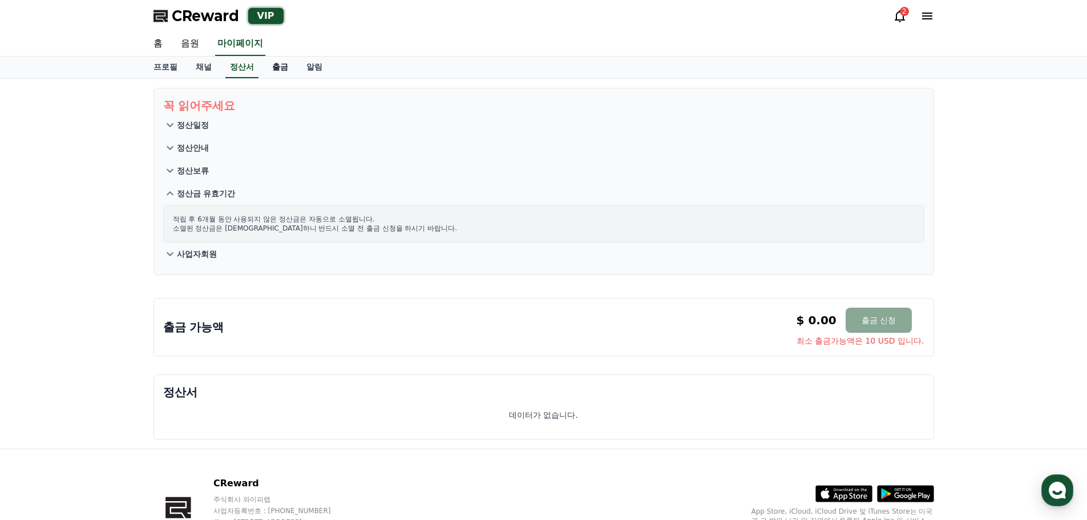
click at [272, 60] on link "출금" at bounding box center [280, 67] width 34 height 22
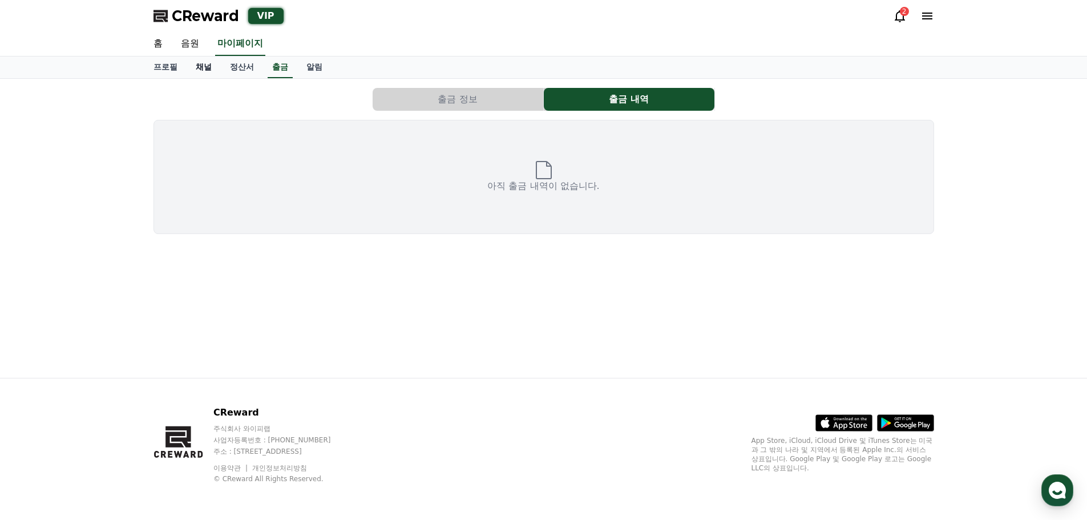
click at [195, 70] on link "채널" at bounding box center [204, 67] width 34 height 22
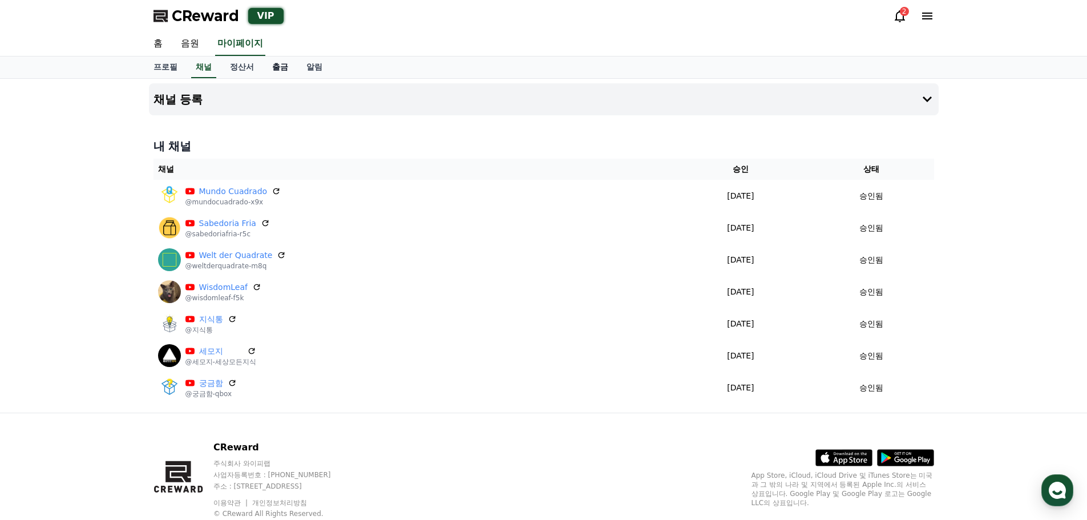
click at [282, 66] on link "출금" at bounding box center [280, 67] width 34 height 22
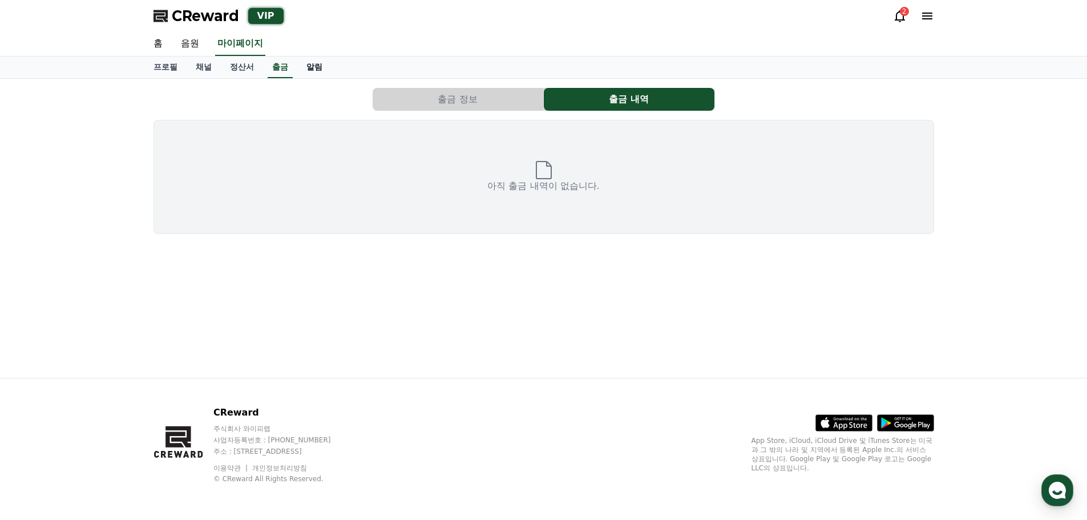
click at [313, 67] on link "알림" at bounding box center [314, 67] width 34 height 22
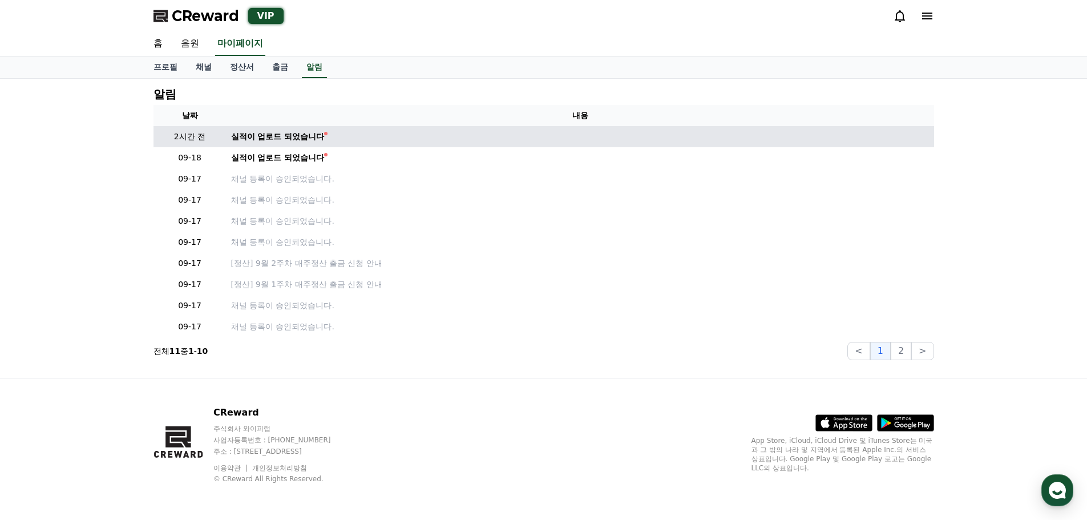
click at [287, 143] on td "실적이 업로드 되었습니다" at bounding box center [579, 136] width 707 height 21
click at [291, 137] on div "실적이 업로드 되었습니다" at bounding box center [278, 137] width 94 height 12
